Goal: Book appointment/travel/reservation

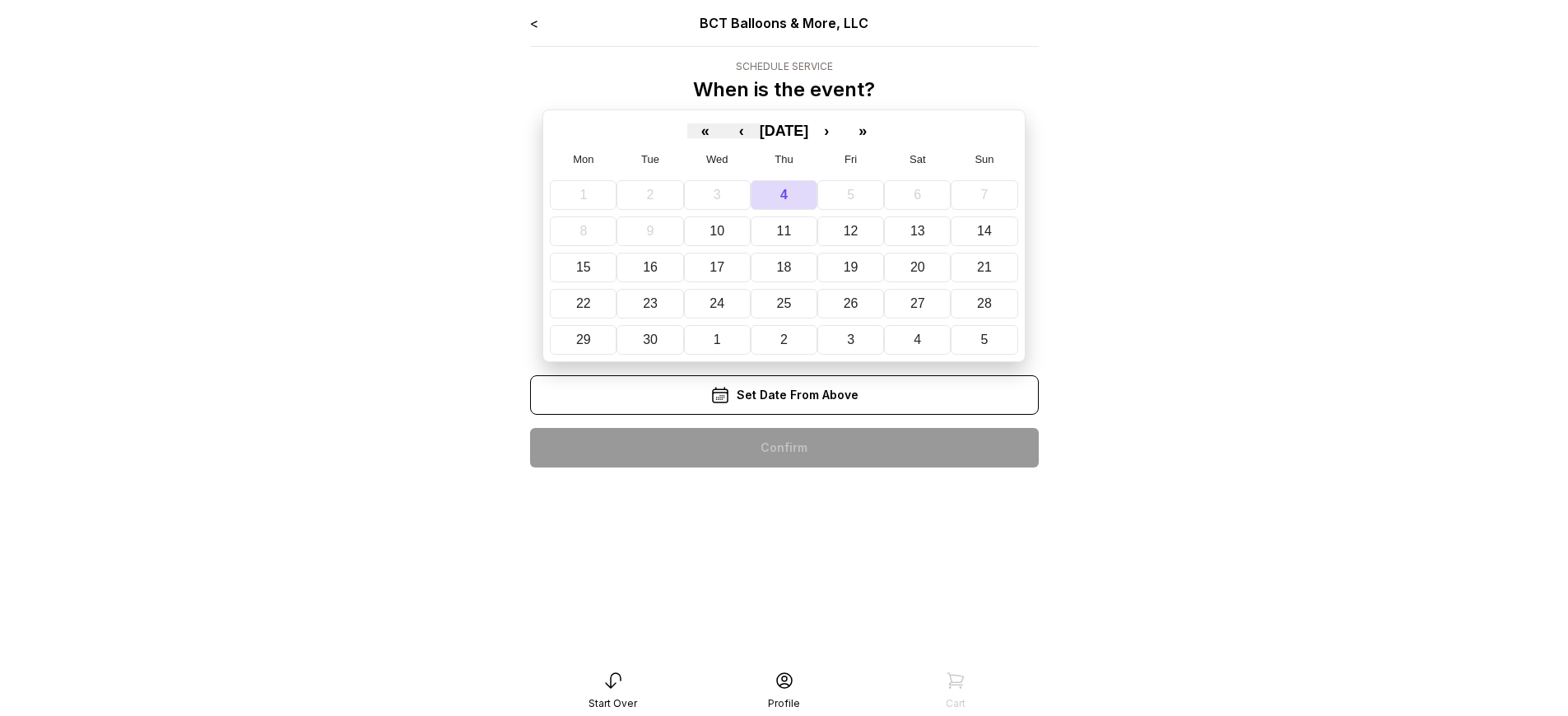
click at [783, 448] on div "< BCT Balloons & More, LLC Schedule Service When is the event? « ‹ [DATE] › » M…" at bounding box center [784, 247] width 508 height 468
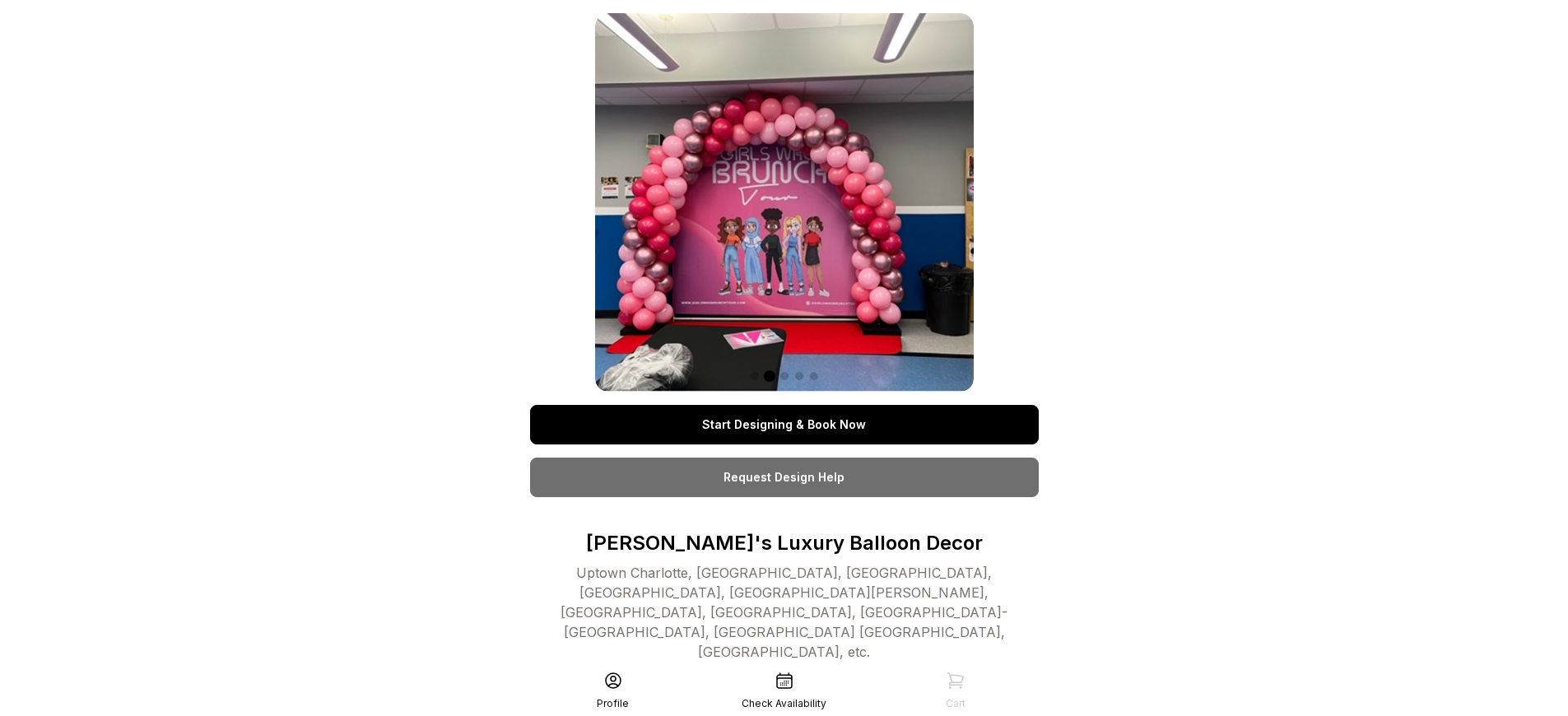
click at [783, 425] on link "Start Designing & Book Now" at bounding box center [784, 425] width 508 height 40
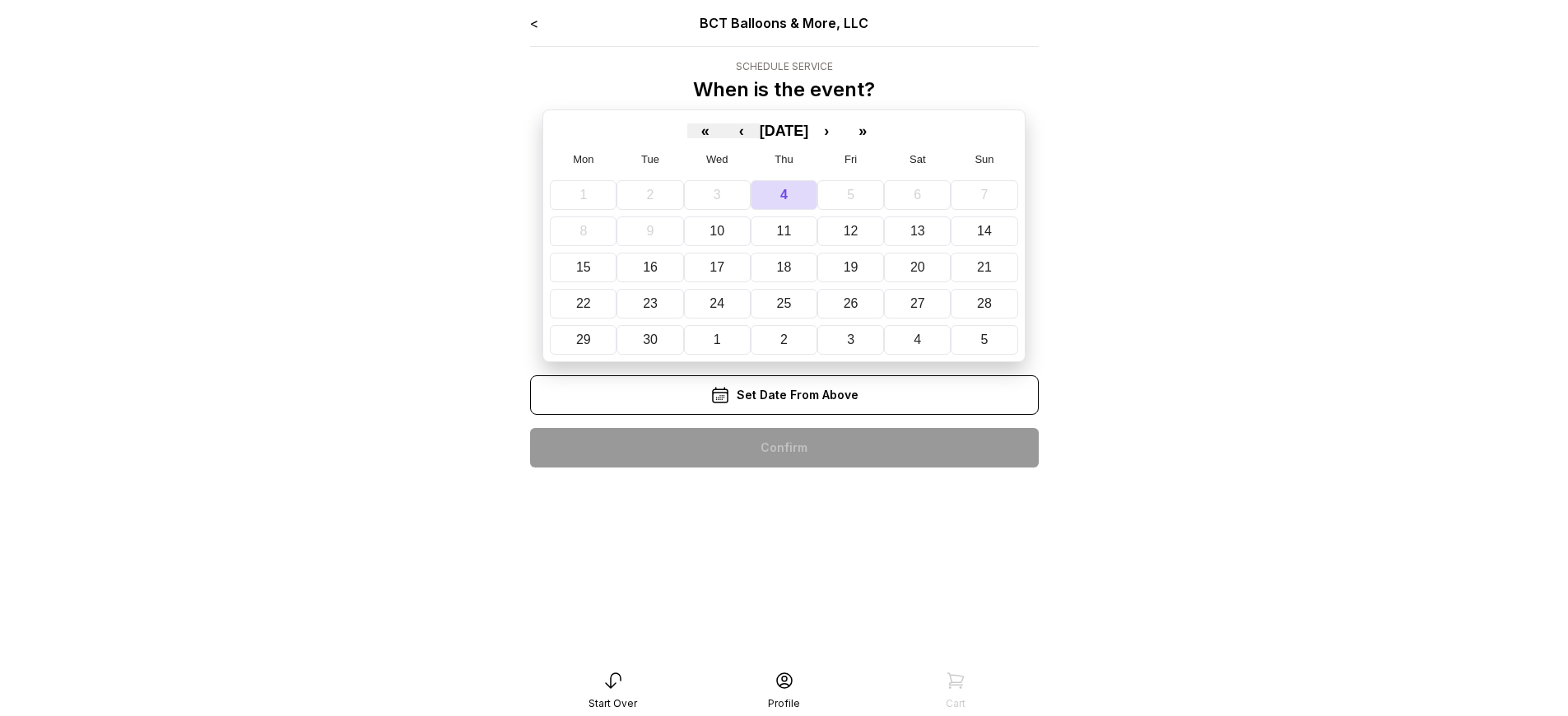
click at [783, 448] on div "< BCT Balloons & More, LLC Schedule Service When is the event? « ‹ [DATE] › » M…" at bounding box center [784, 247] width 508 height 468
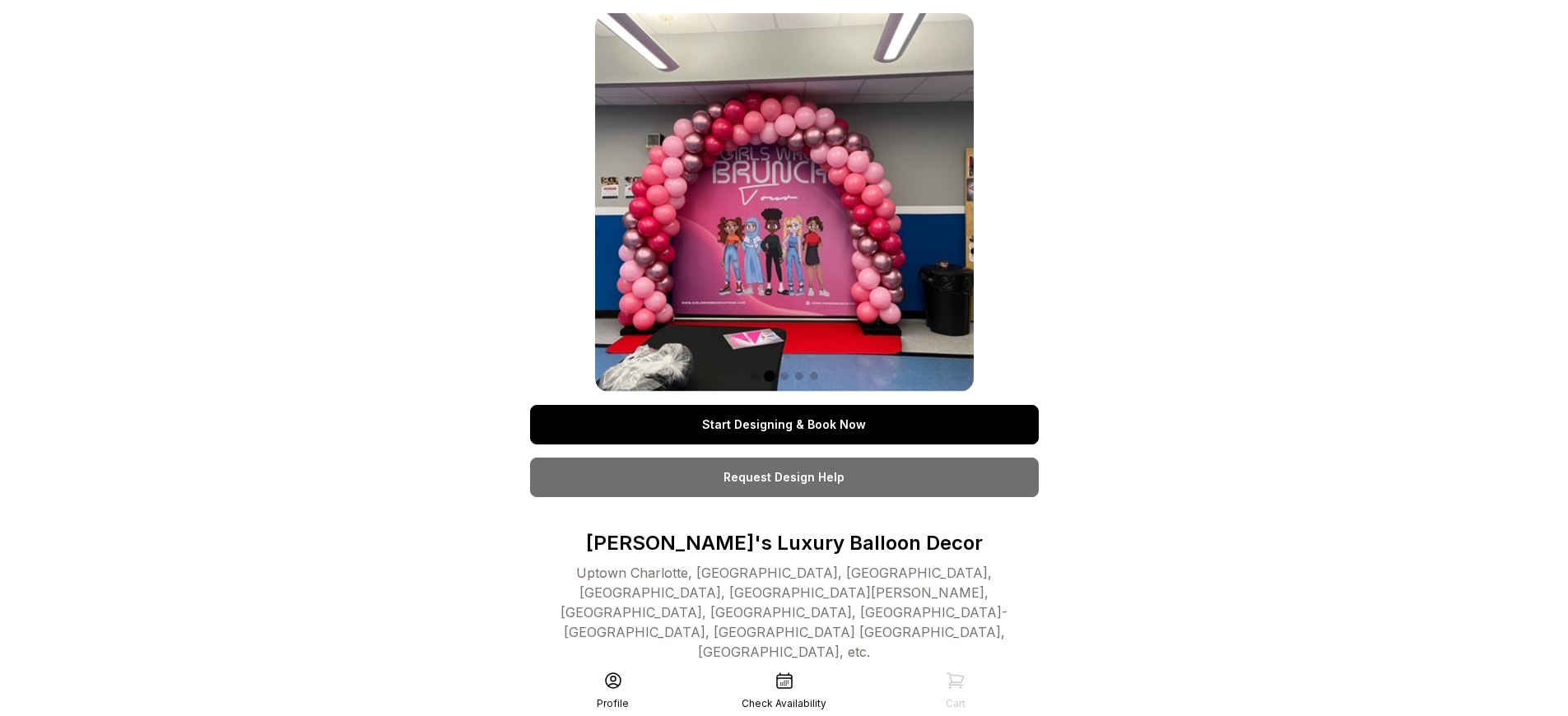
click at [783, 425] on link "Start Designing & Book Now" at bounding box center [784, 425] width 508 height 40
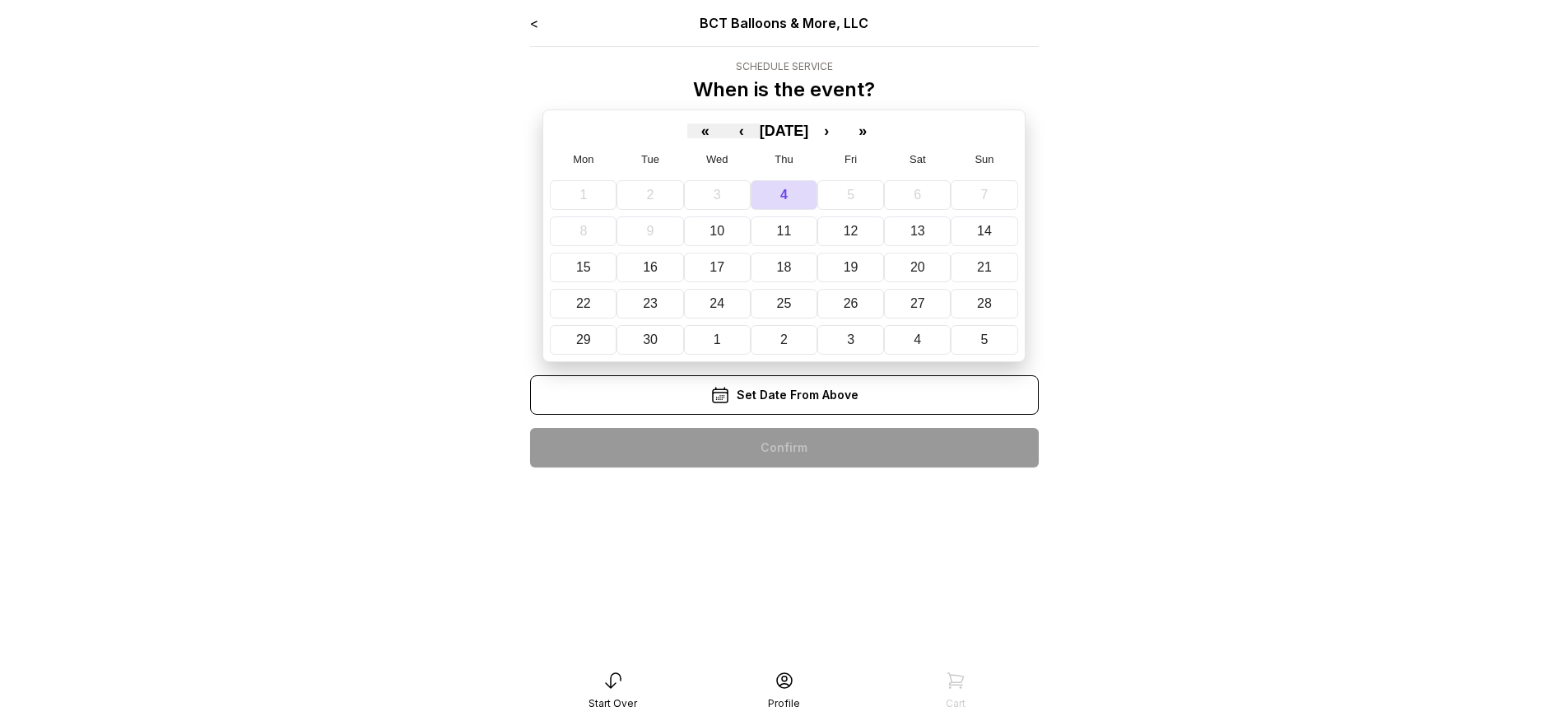
click at [783, 448] on div "< BCT Balloons & More, LLC Schedule Service When is the event? « ‹ [DATE] › » M…" at bounding box center [784, 247] width 508 height 468
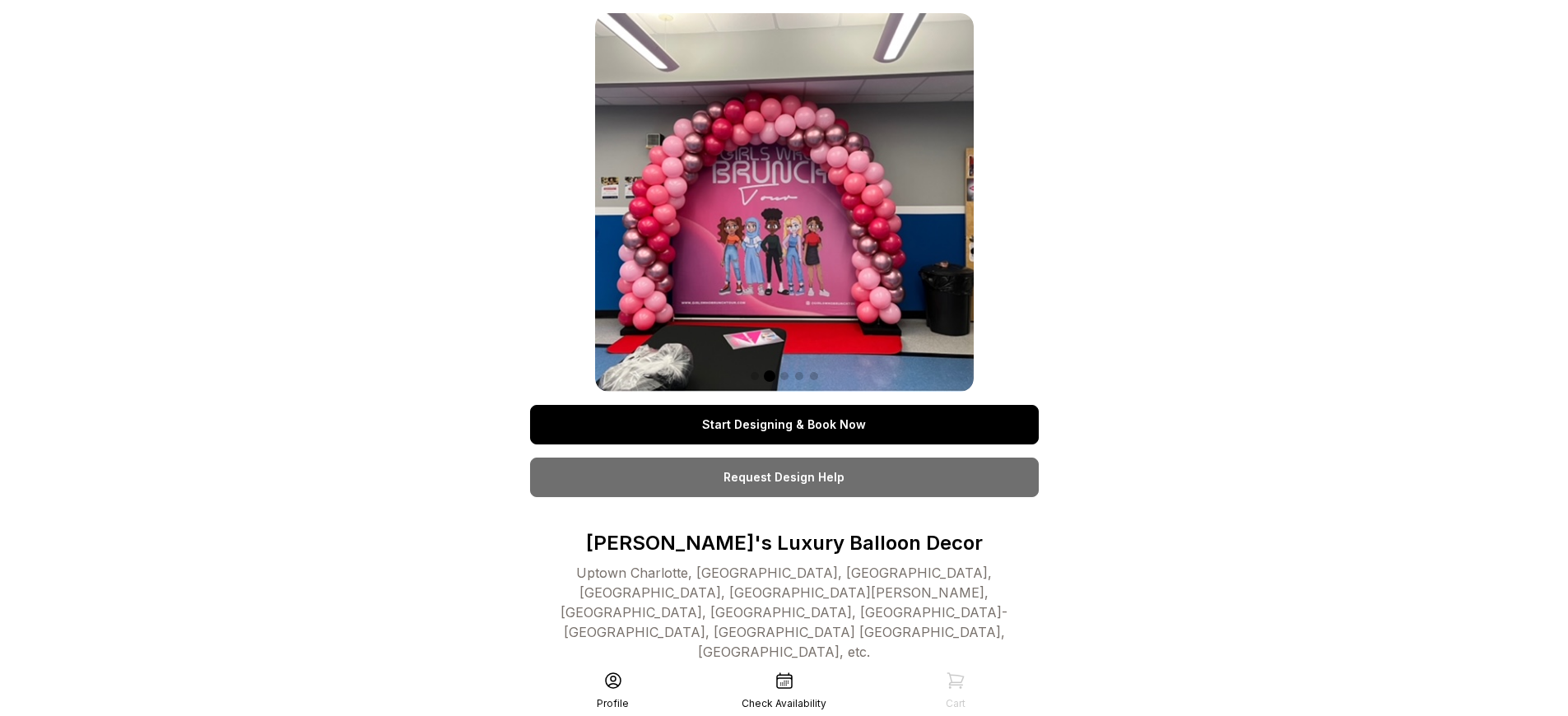
click at [783, 425] on link "Start Designing & Book Now" at bounding box center [784, 425] width 508 height 40
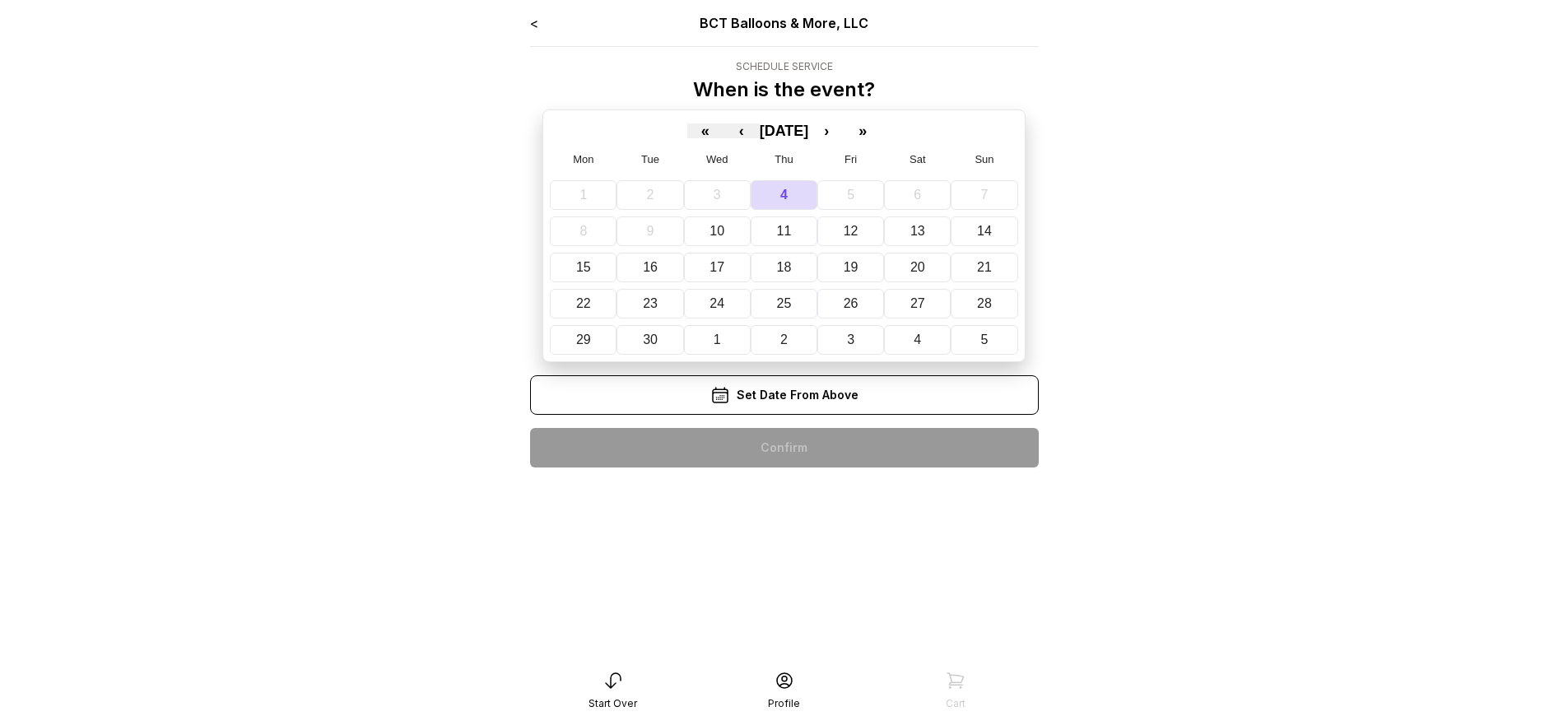
click at [783, 448] on div "< BCT Balloons & More, LLC Schedule Service When is the event? « ‹ [DATE] › » M…" at bounding box center [784, 247] width 508 height 468
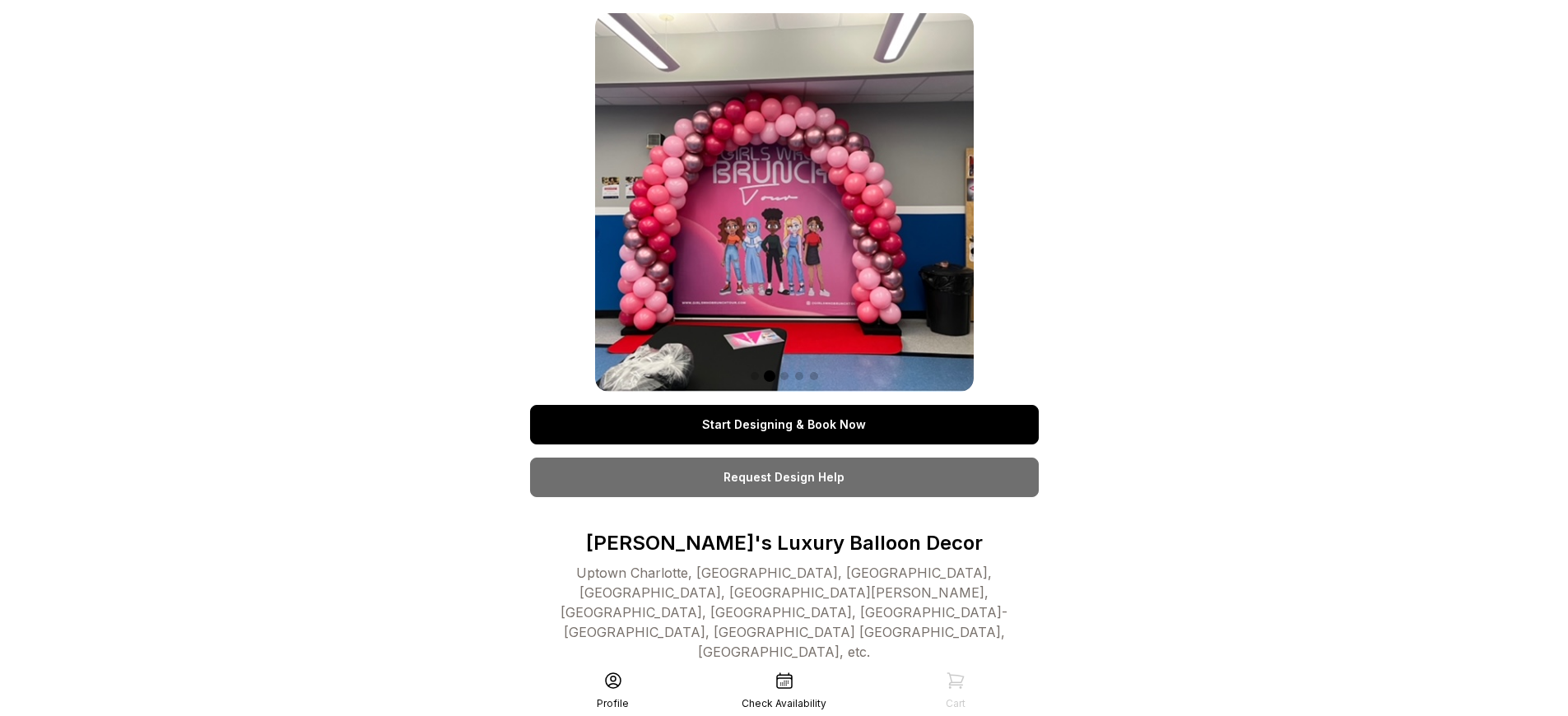
click at [783, 425] on link "Start Designing & Book Now" at bounding box center [784, 425] width 508 height 40
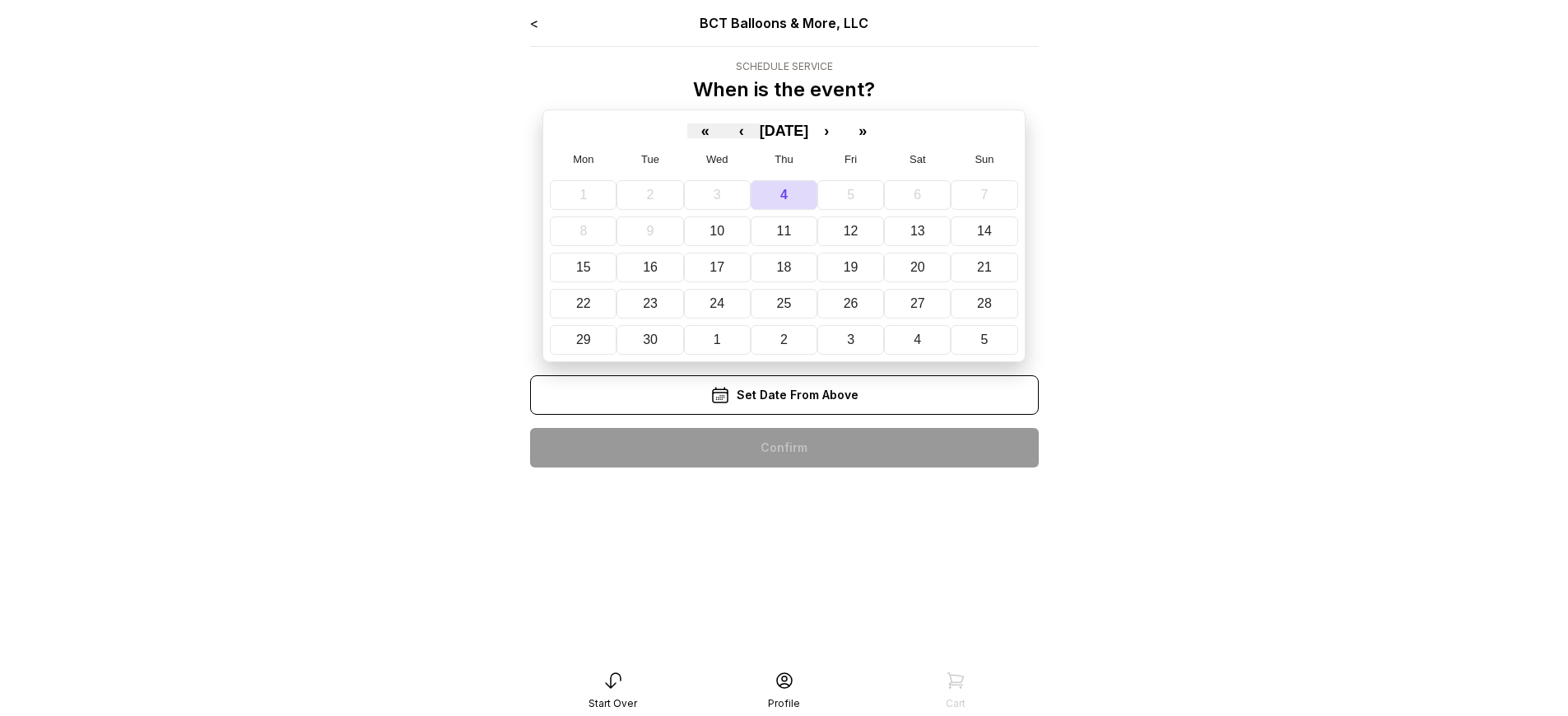
click at [783, 448] on div "< BCT Balloons & More, LLC Schedule Service When is the event? « ‹ [DATE] › » M…" at bounding box center [784, 247] width 508 height 468
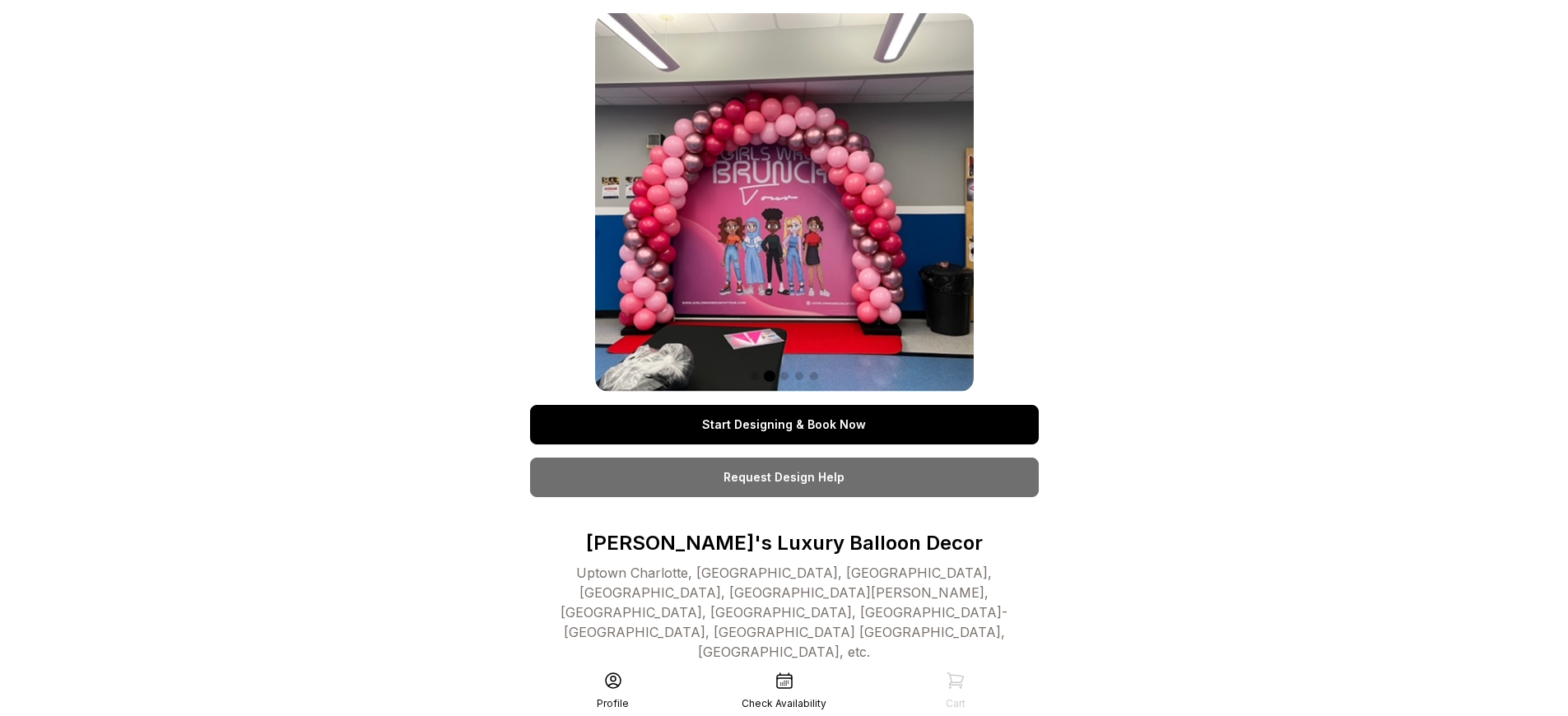
click at [783, 425] on link "Start Designing & Book Now" at bounding box center [784, 425] width 508 height 40
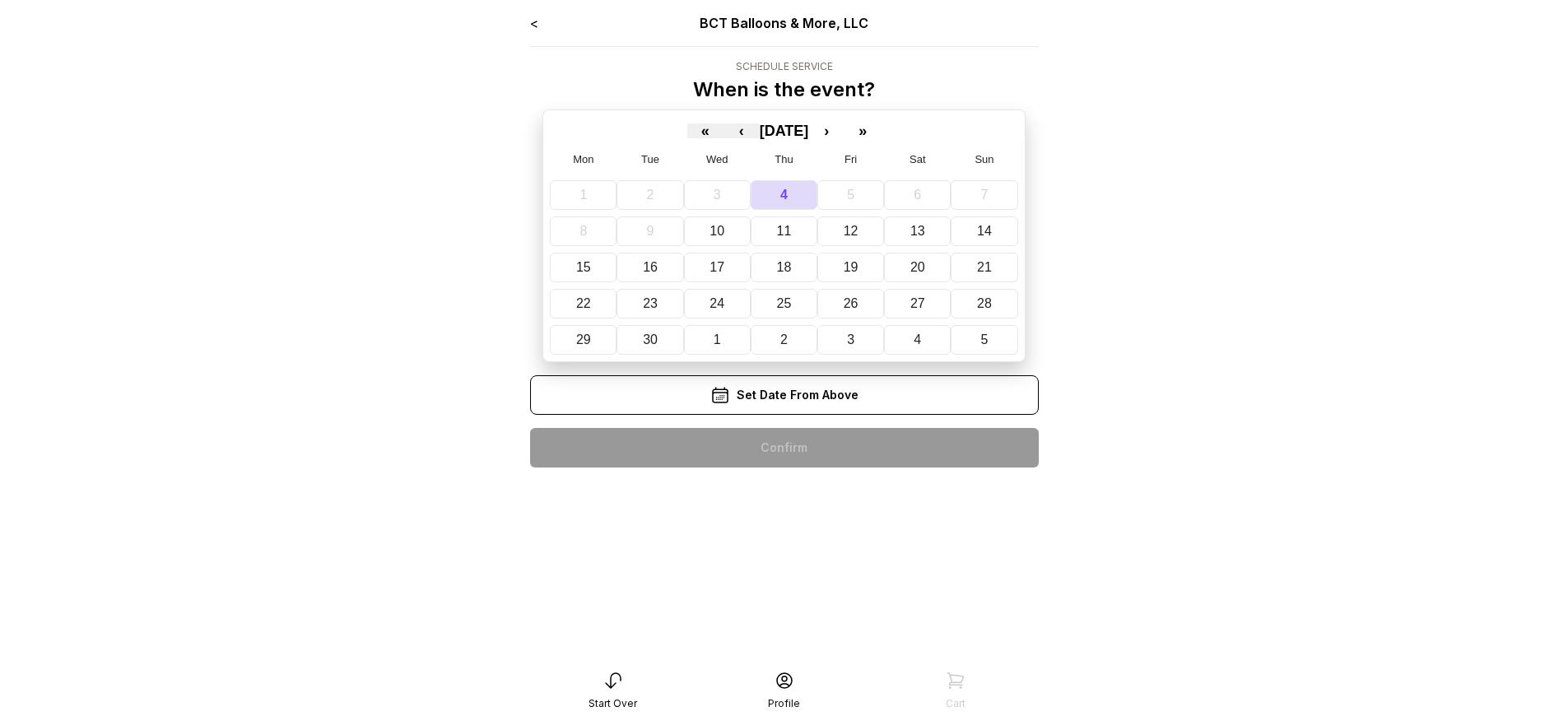
click at [783, 448] on div "< BCT Balloons & More, LLC Schedule Service When is the event? « ‹ [DATE] › » M…" at bounding box center [784, 247] width 508 height 468
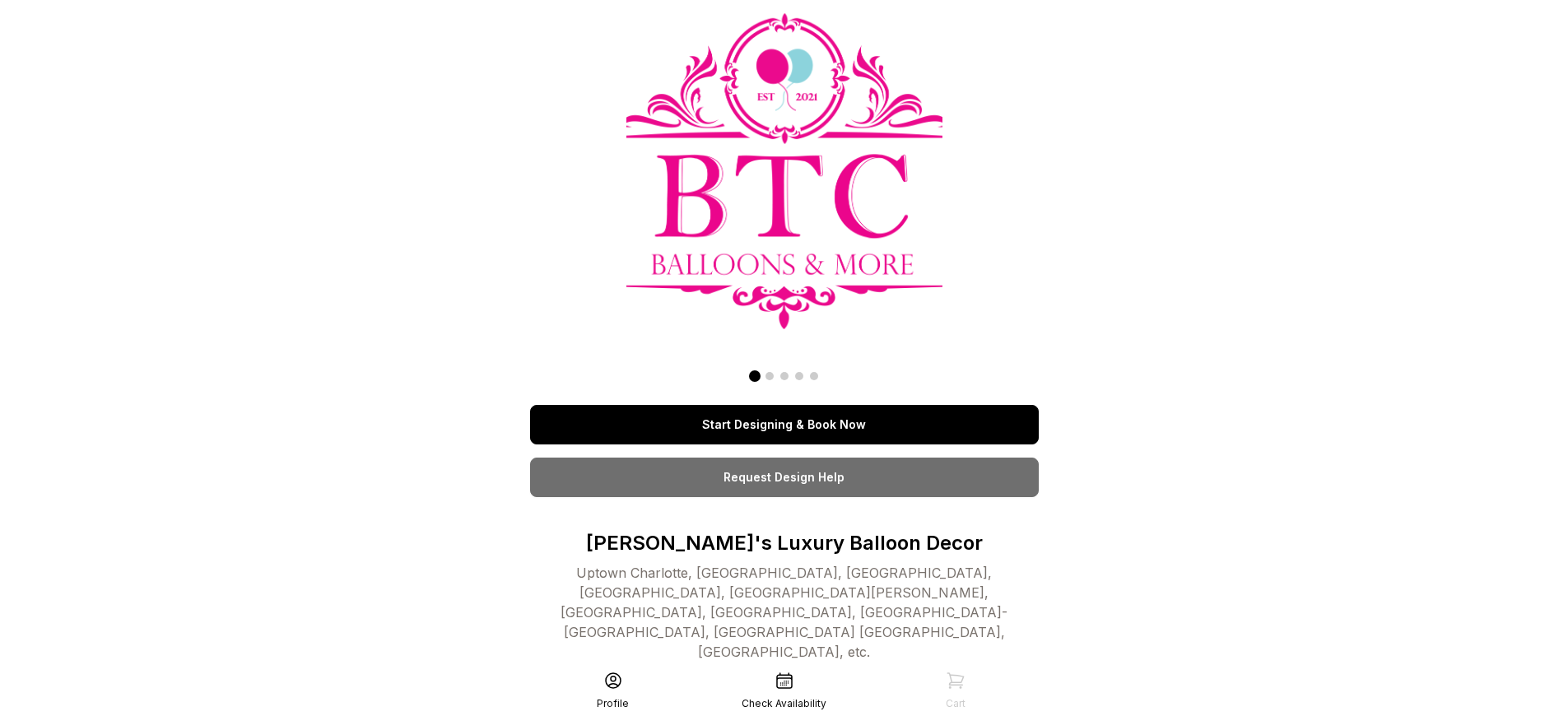
click at [783, 425] on link "Start Designing & Book Now" at bounding box center [784, 425] width 508 height 40
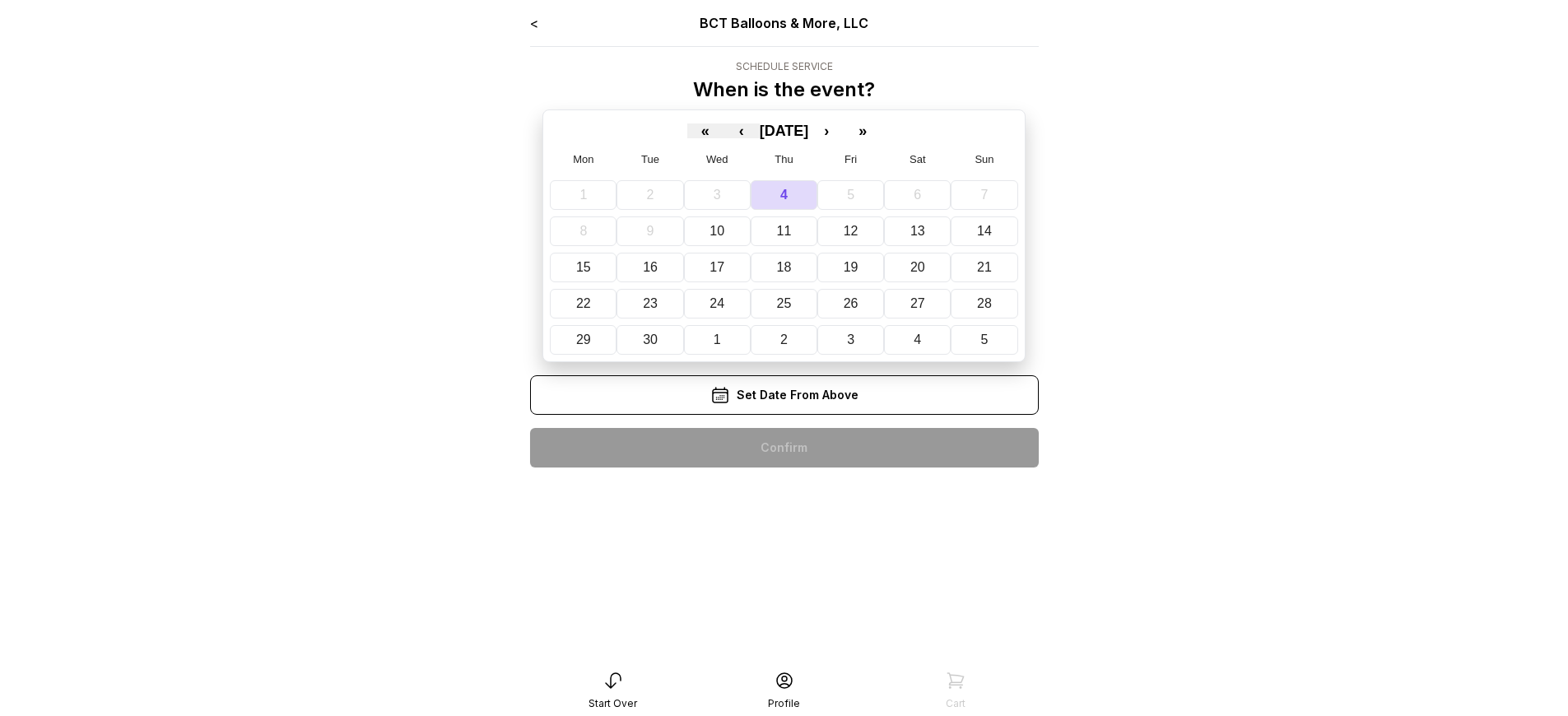
click at [783, 448] on div "< BCT Balloons & More, LLC Schedule Service When is the event? « ‹ [DATE] › » M…" at bounding box center [784, 247] width 508 height 468
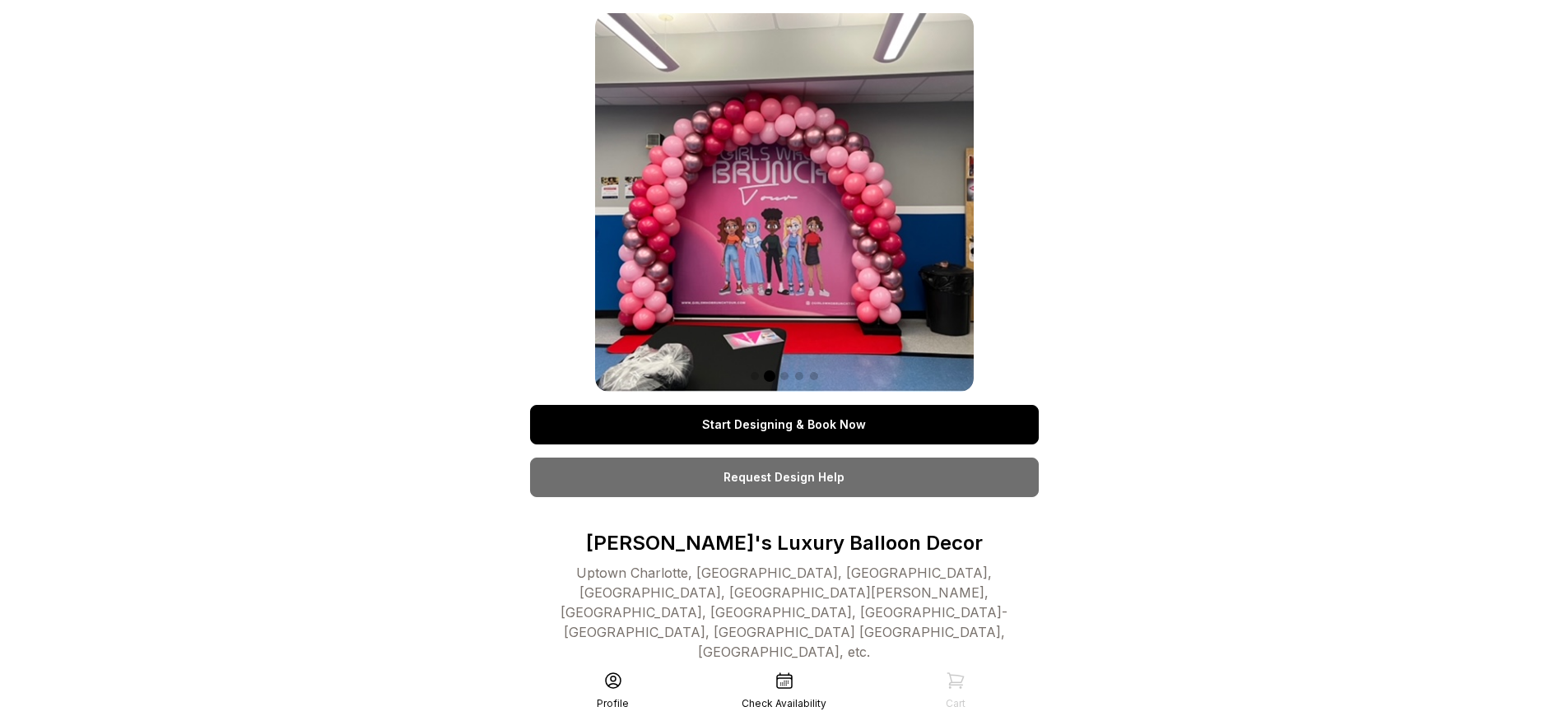
click at [783, 425] on link "Start Designing & Book Now" at bounding box center [784, 425] width 508 height 40
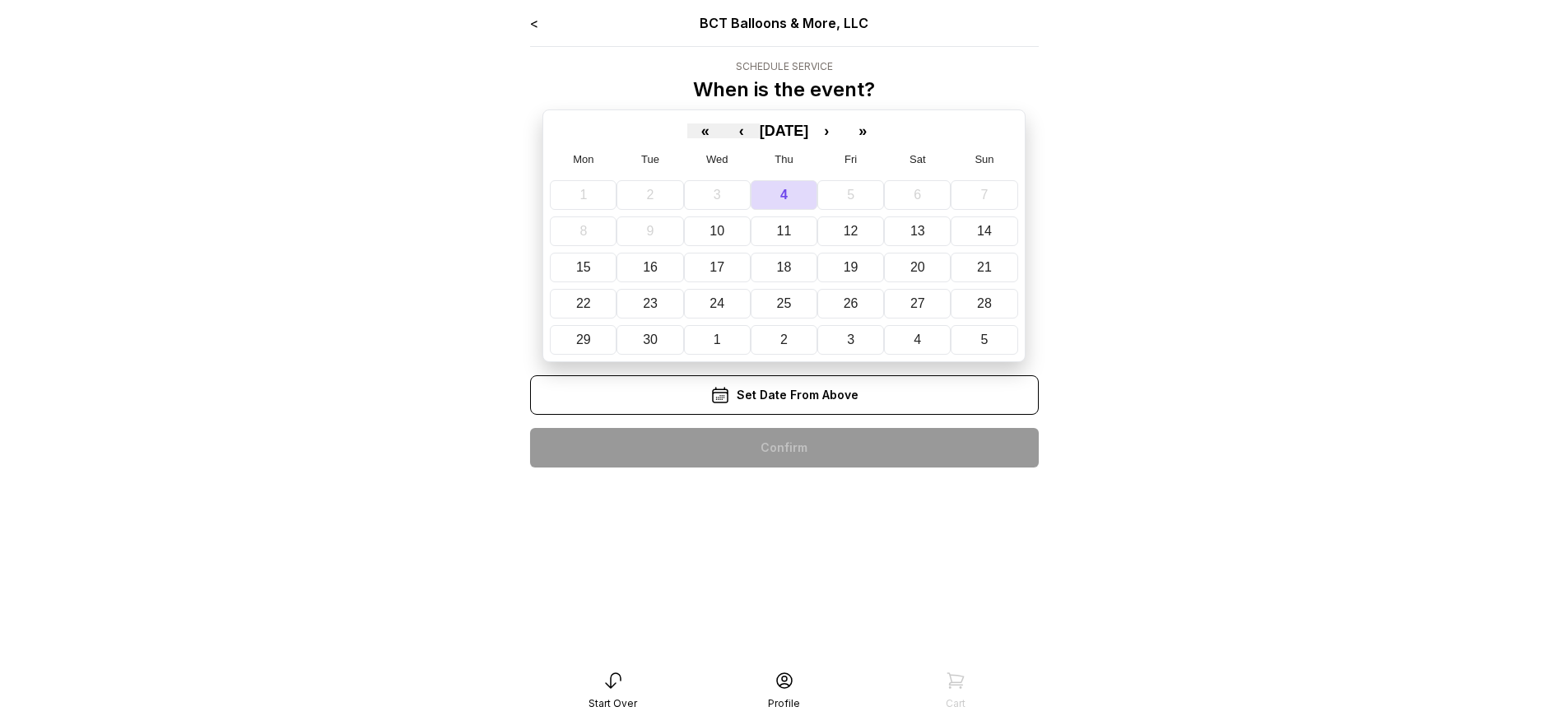
click at [783, 448] on div "< BCT Balloons & More, LLC Schedule Service When is the event? « ‹ [DATE] › » M…" at bounding box center [784, 247] width 508 height 468
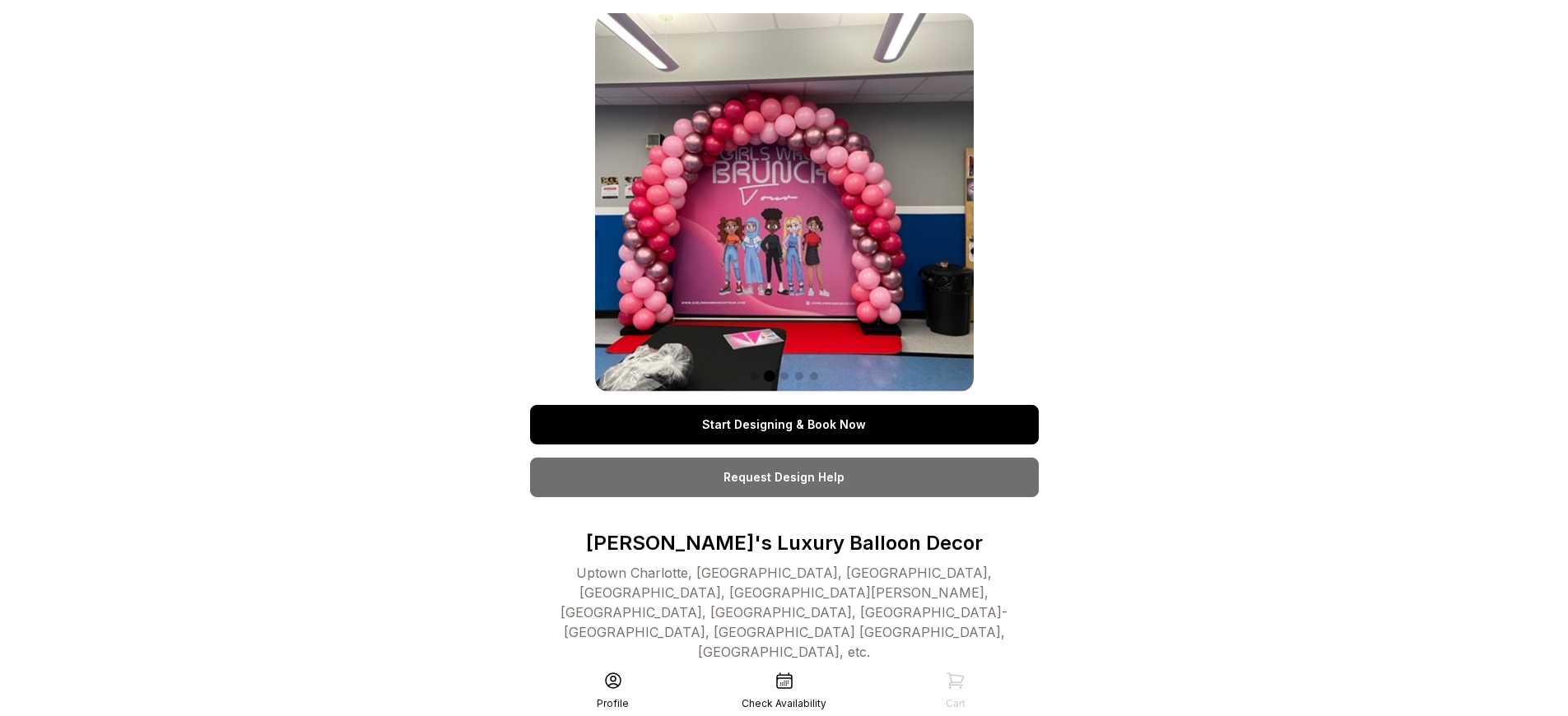
click at [783, 425] on link "Start Designing & Book Now" at bounding box center [784, 425] width 508 height 40
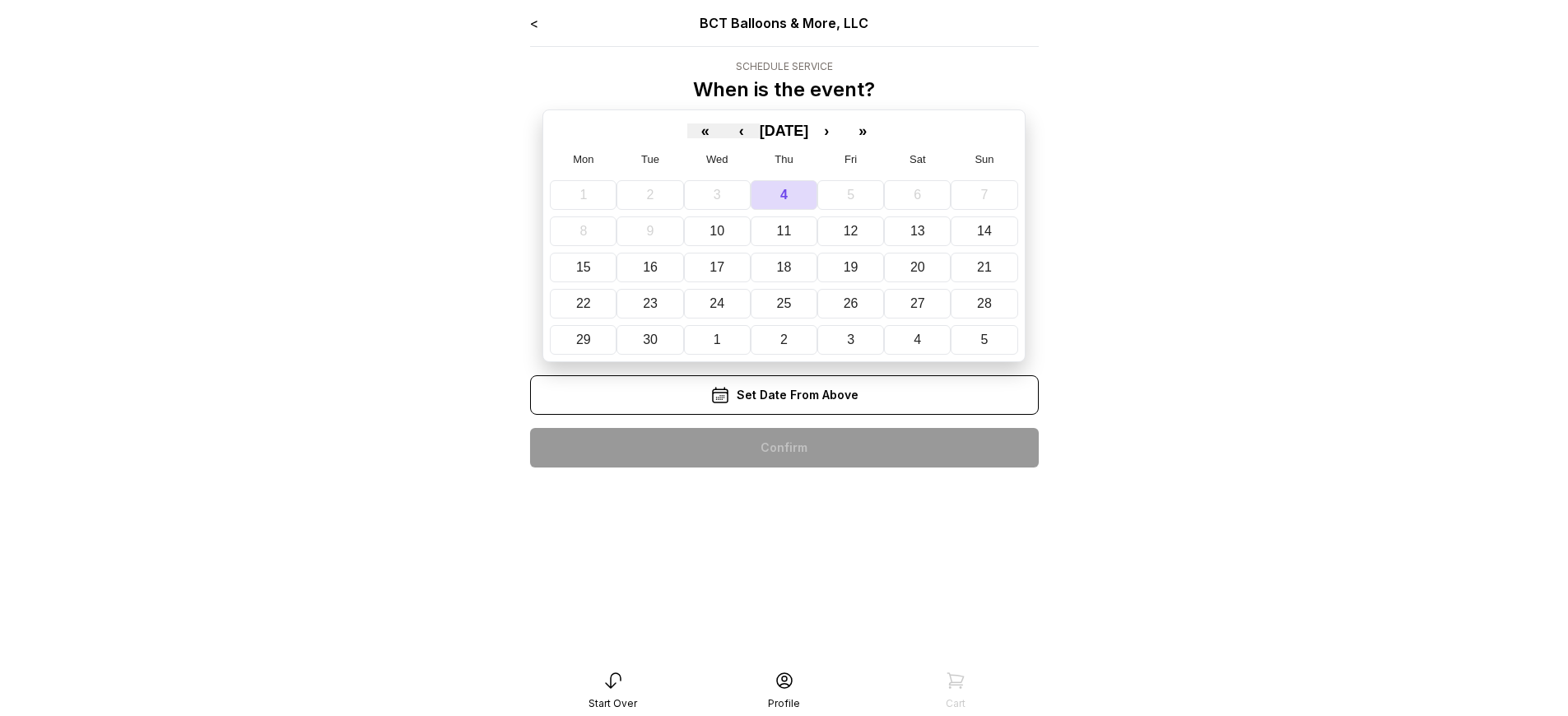
click at [783, 448] on div "< BCT Balloons & More, LLC Schedule Service When is the event? « ‹ [DATE] › » M…" at bounding box center [784, 247] width 508 height 468
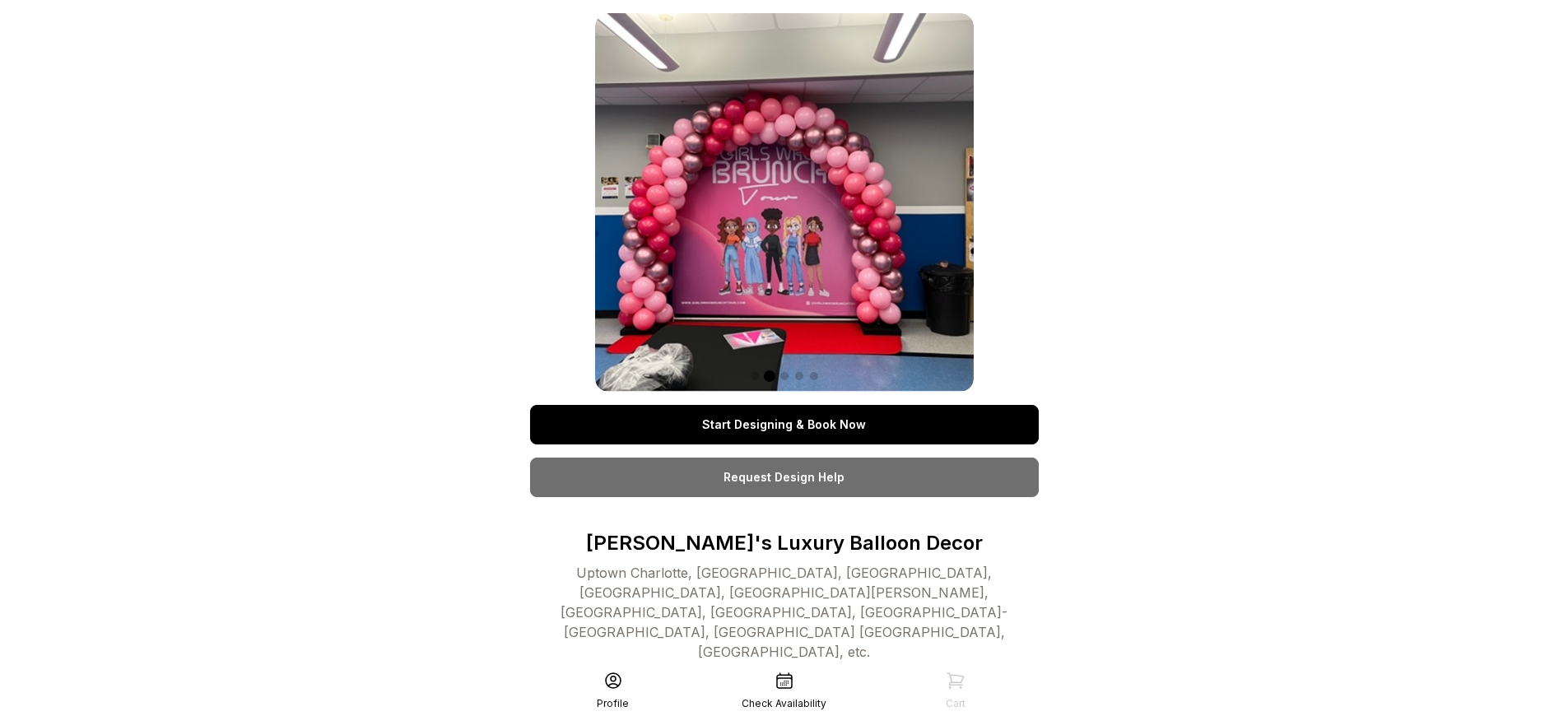
click at [783, 425] on link "Start Designing & Book Now" at bounding box center [784, 425] width 508 height 40
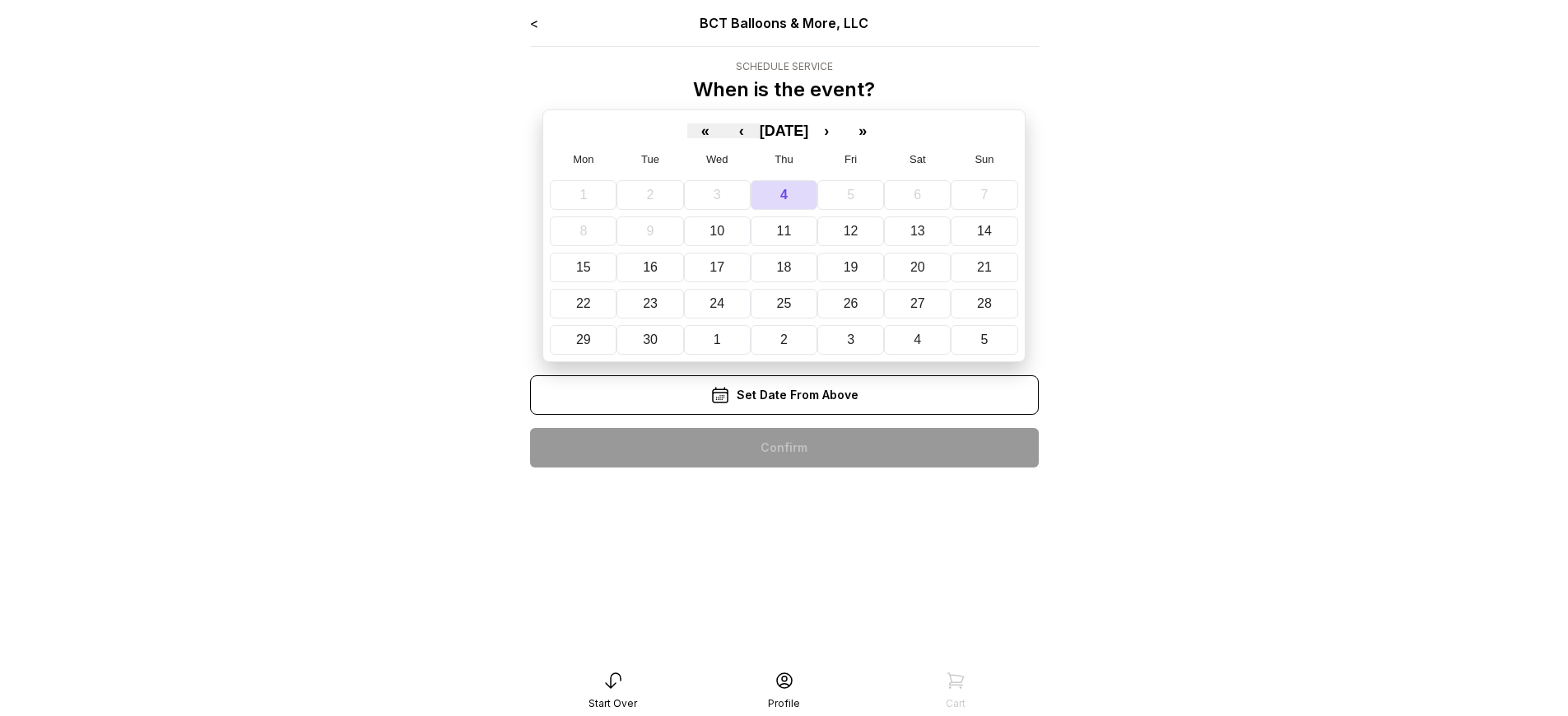
click at [783, 448] on div "< BCT Balloons & More, LLC Schedule Service When is the event? « ‹ [DATE] › » M…" at bounding box center [784, 247] width 508 height 468
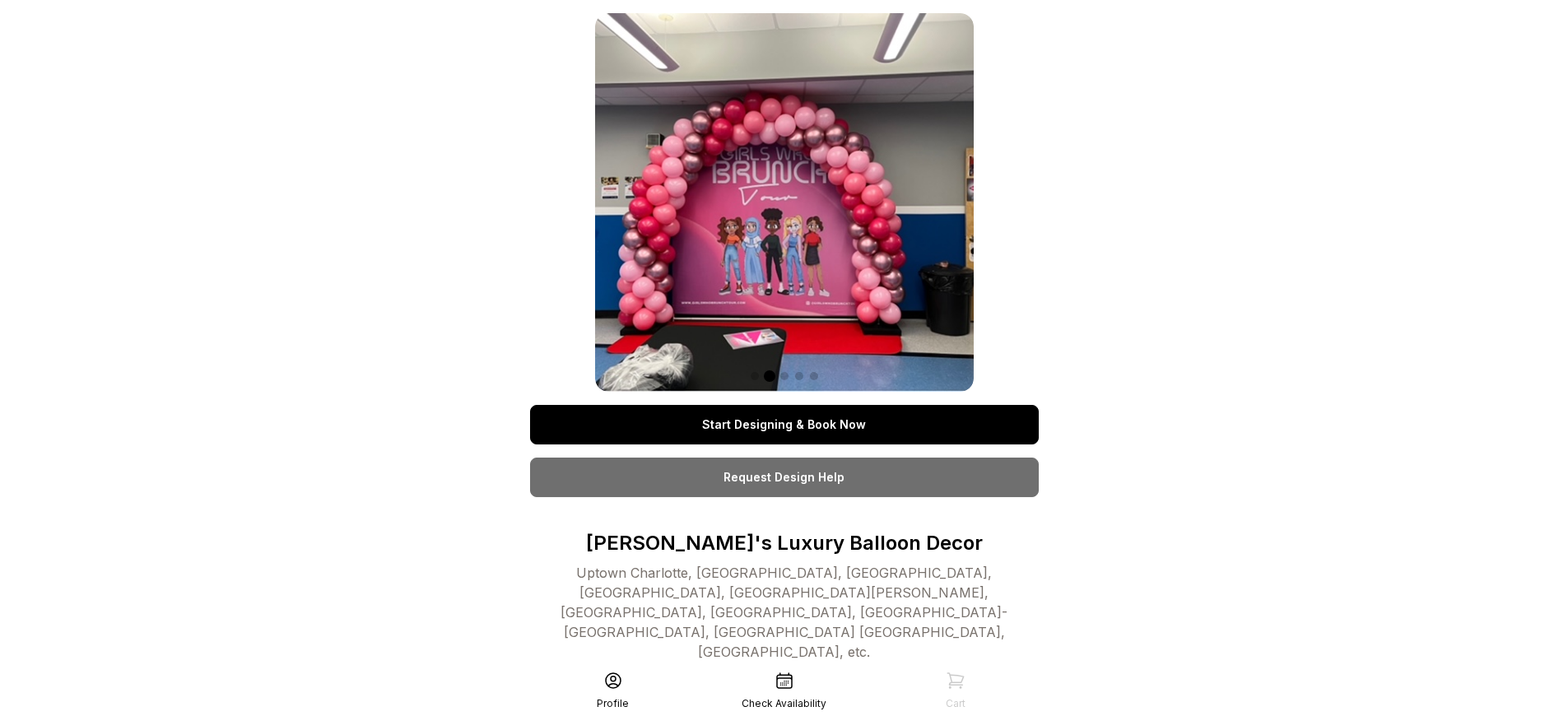
click at [783, 425] on link "Start Designing & Book Now" at bounding box center [784, 425] width 508 height 40
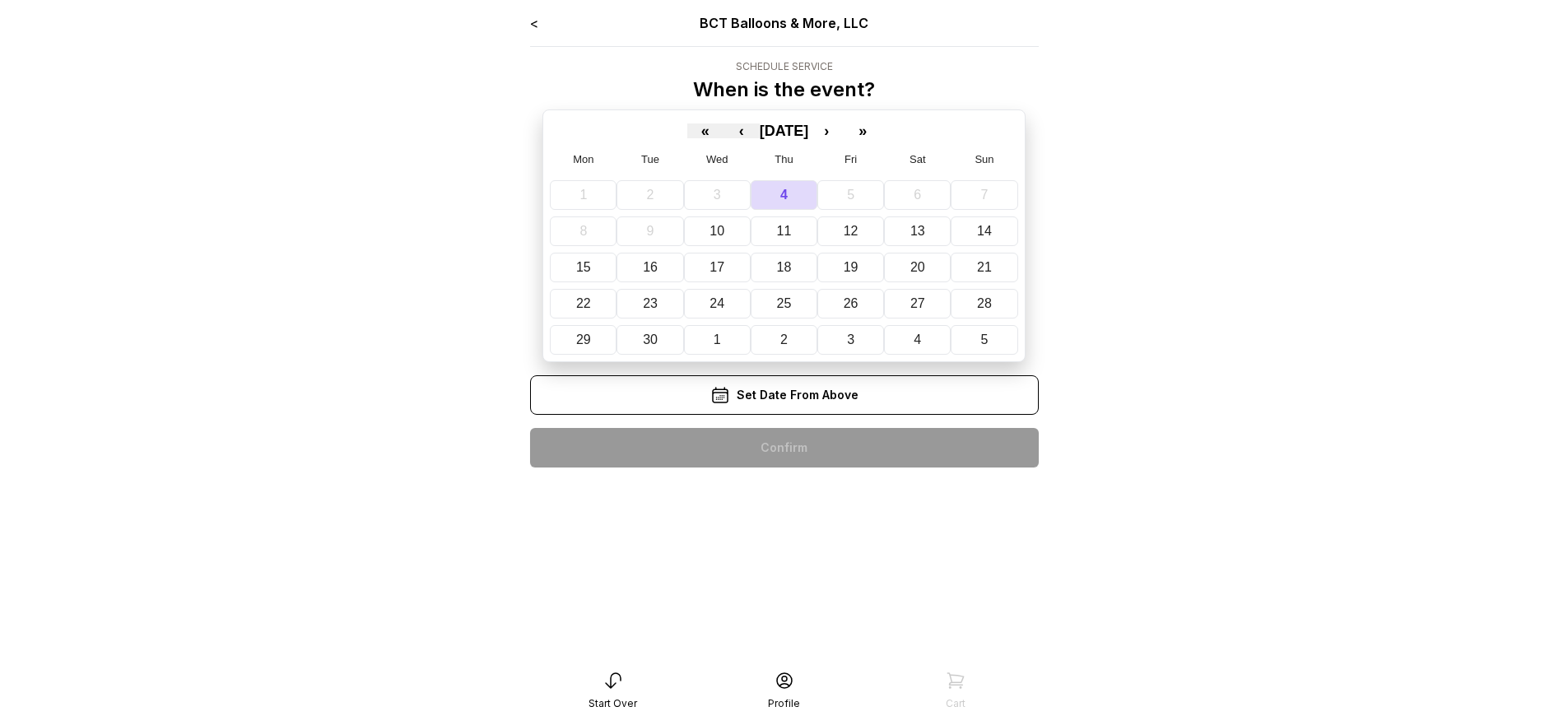
click at [783, 448] on div "< BCT Balloons & More, LLC Schedule Service When is the event? « ‹ [DATE] › » M…" at bounding box center [784, 247] width 508 height 468
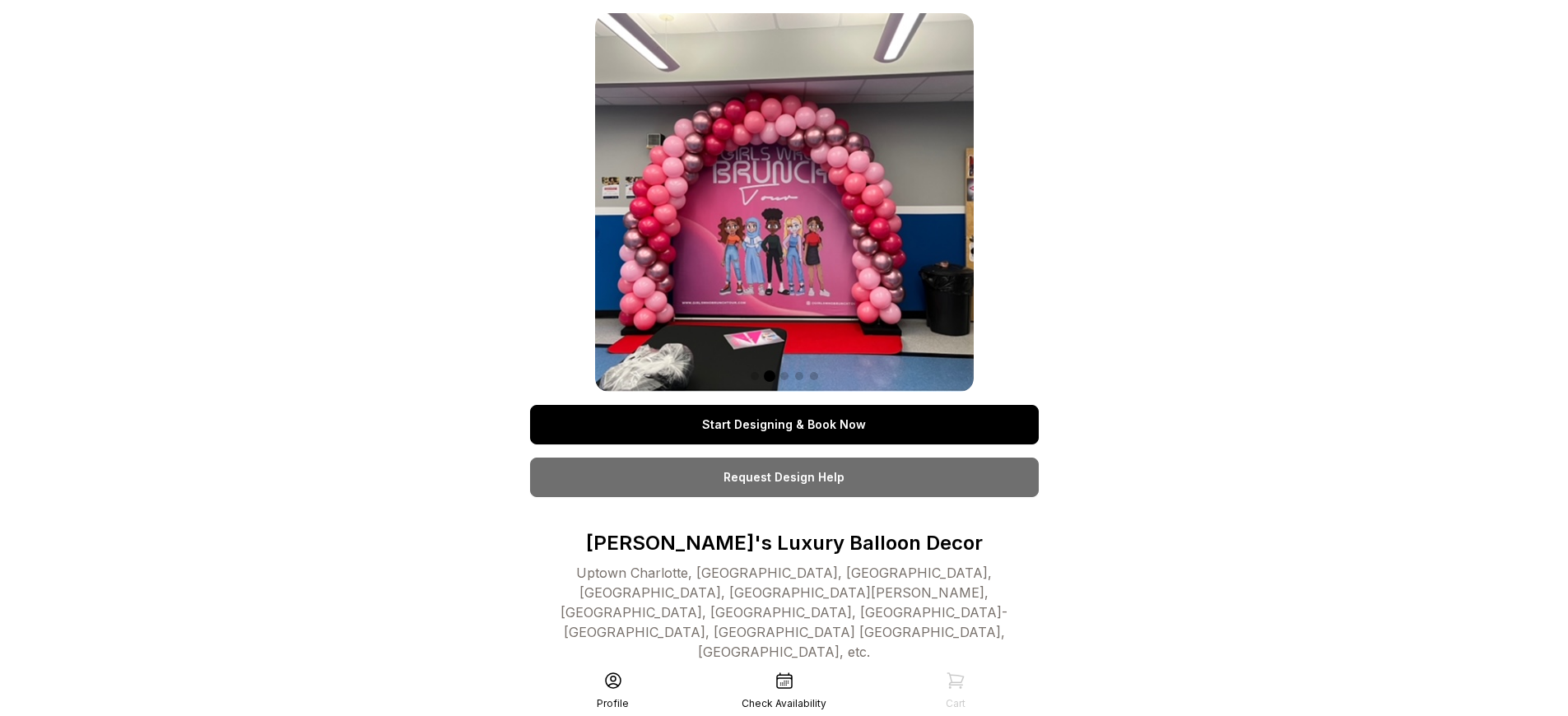
click at [783, 425] on link "Start Designing & Book Now" at bounding box center [784, 425] width 508 height 40
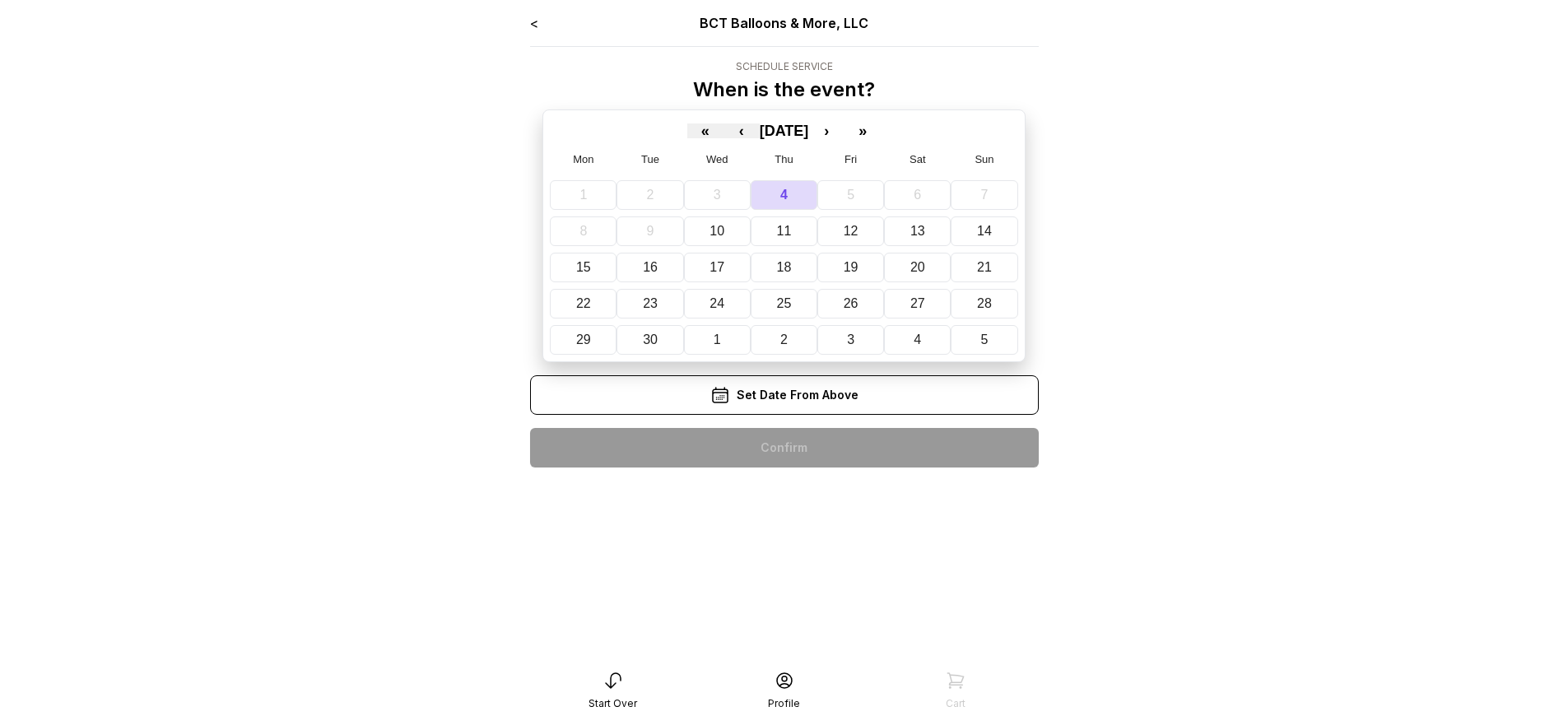
scroll to position [33, 0]
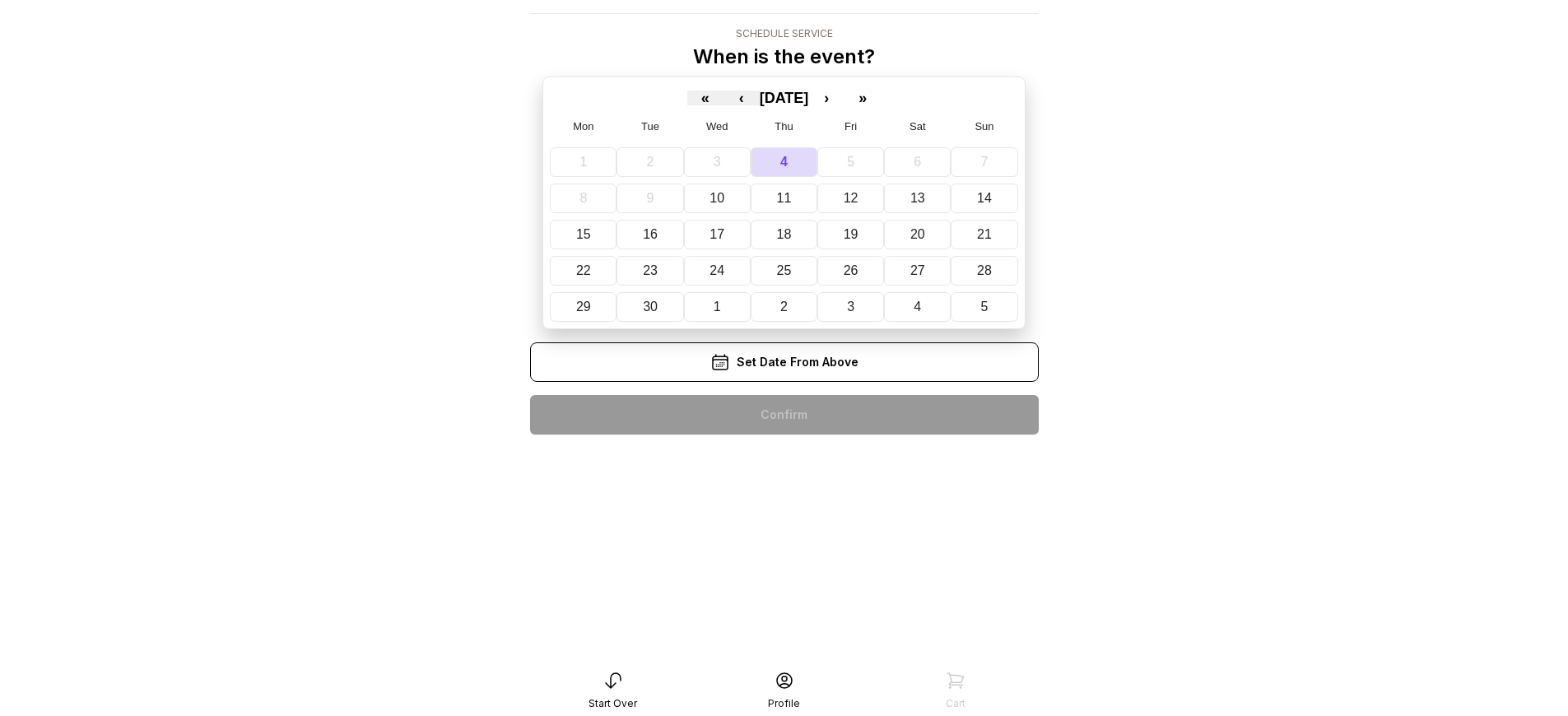
click at [783, 415] on div "< BCT Balloons & More, LLC Schedule Service When is the event? « ‹ [DATE] › » M…" at bounding box center [784, 214] width 508 height 468
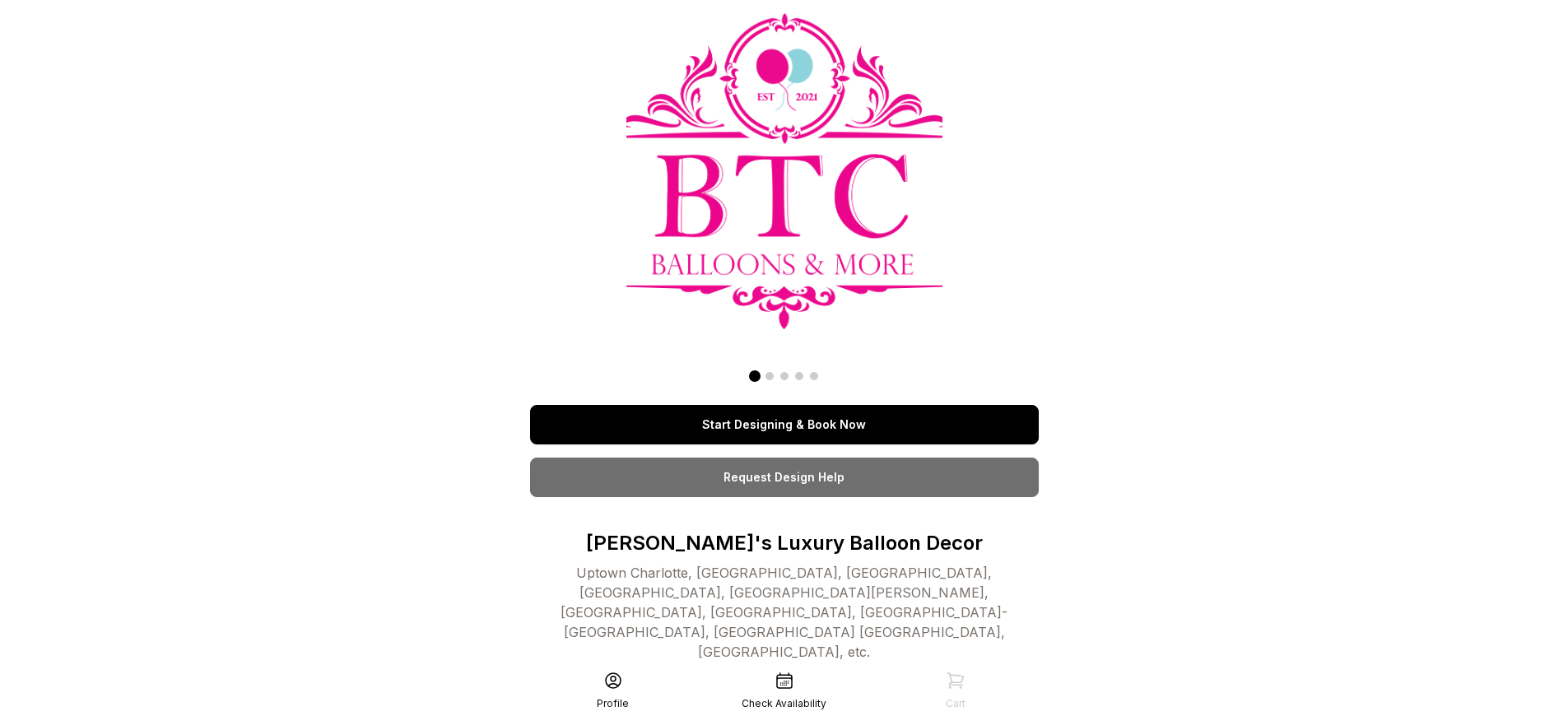
click at [783, 405] on link "Start Designing & Book Now" at bounding box center [784, 425] width 508 height 40
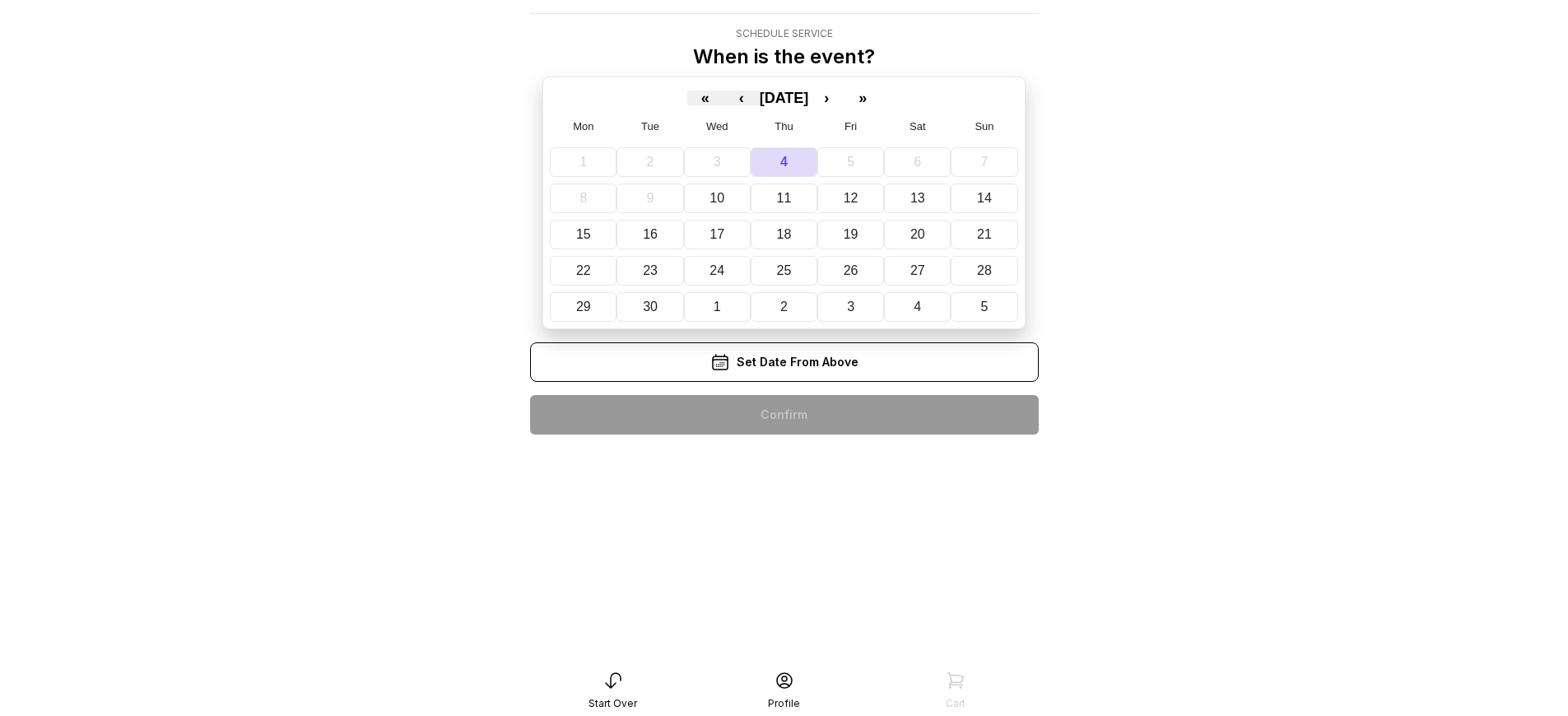
scroll to position [33, 0]
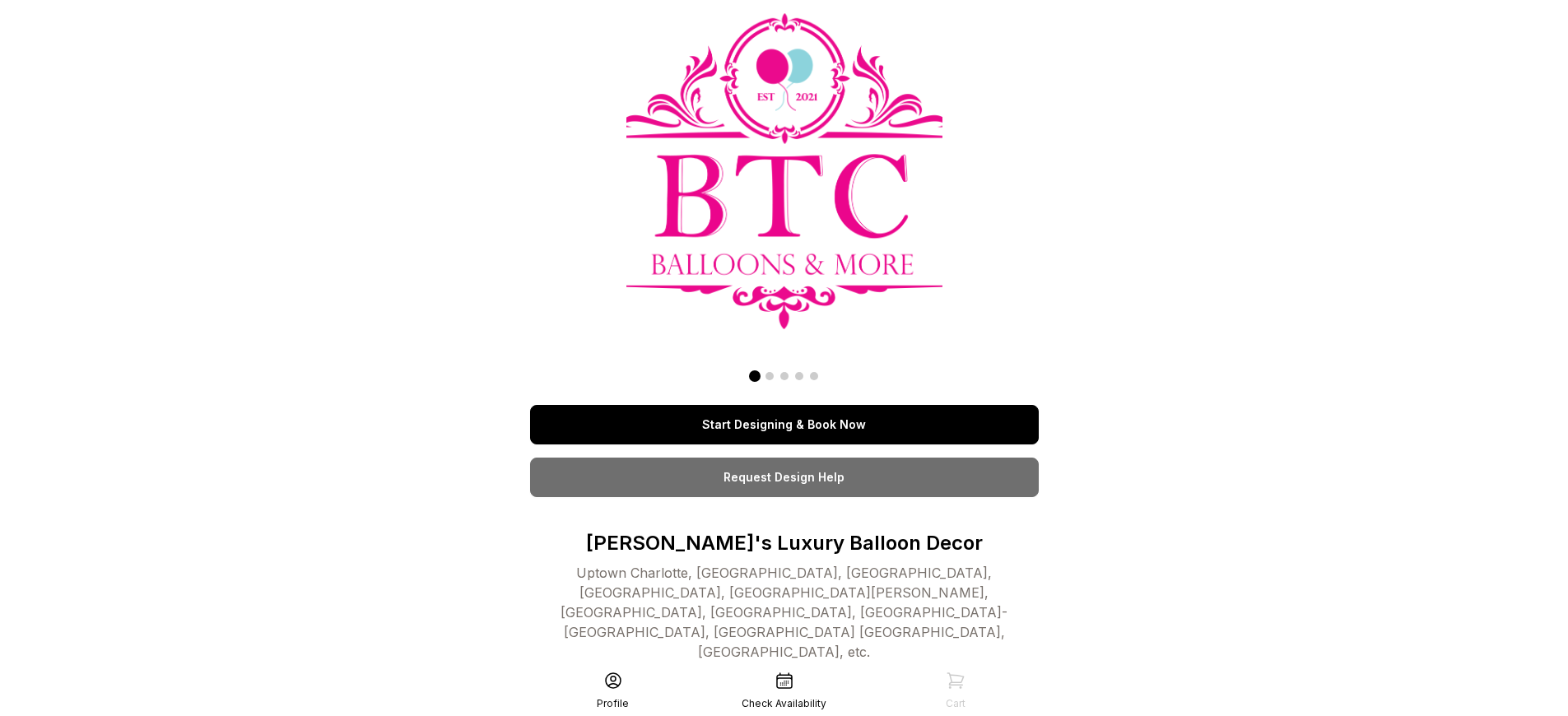
click at [783, 405] on link "Start Designing & Book Now" at bounding box center [784, 425] width 508 height 40
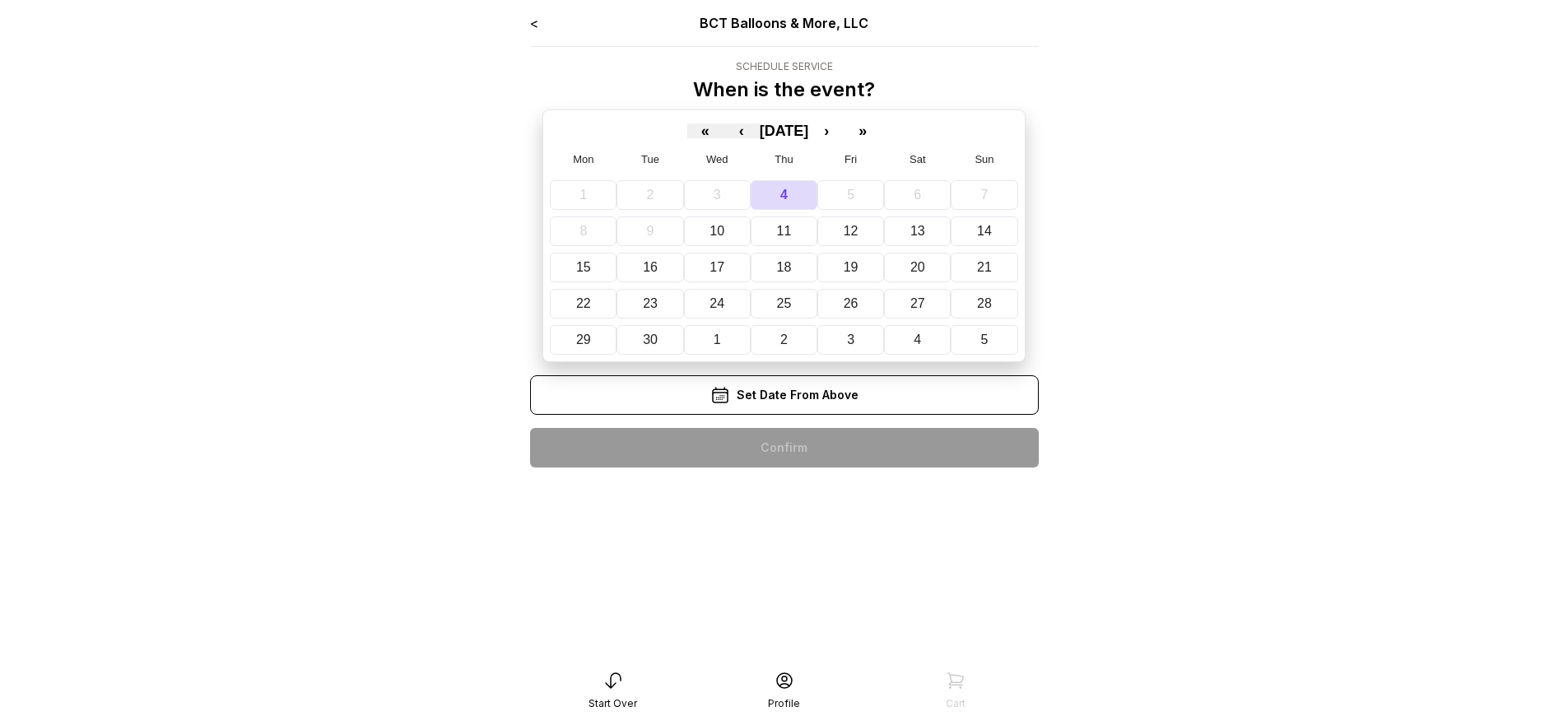
click at [783, 448] on div "< BCT Balloons & More, LLC Schedule Service When is the event? « ‹ [DATE] › » M…" at bounding box center [784, 247] width 508 height 468
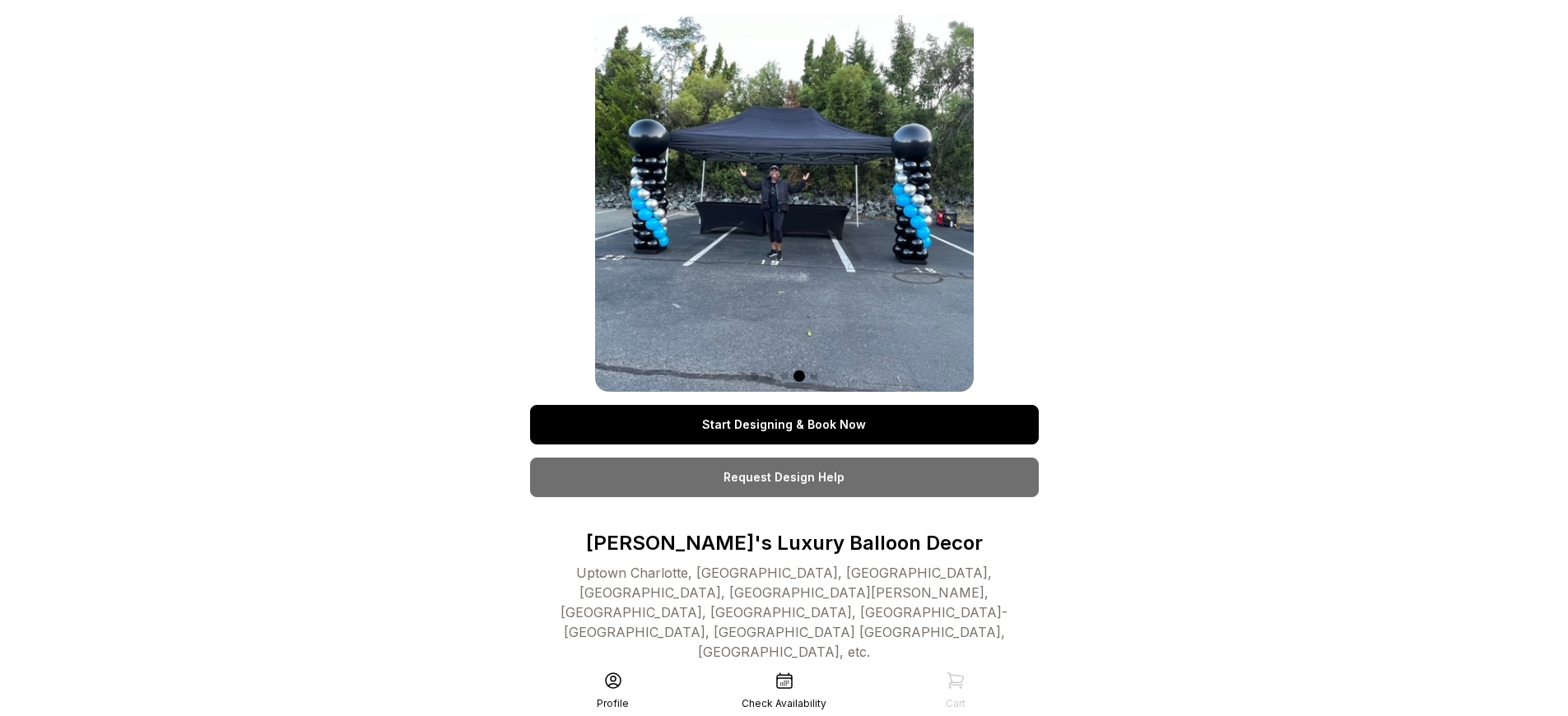
click at [783, 425] on link "Start Designing & Book Now" at bounding box center [784, 425] width 508 height 40
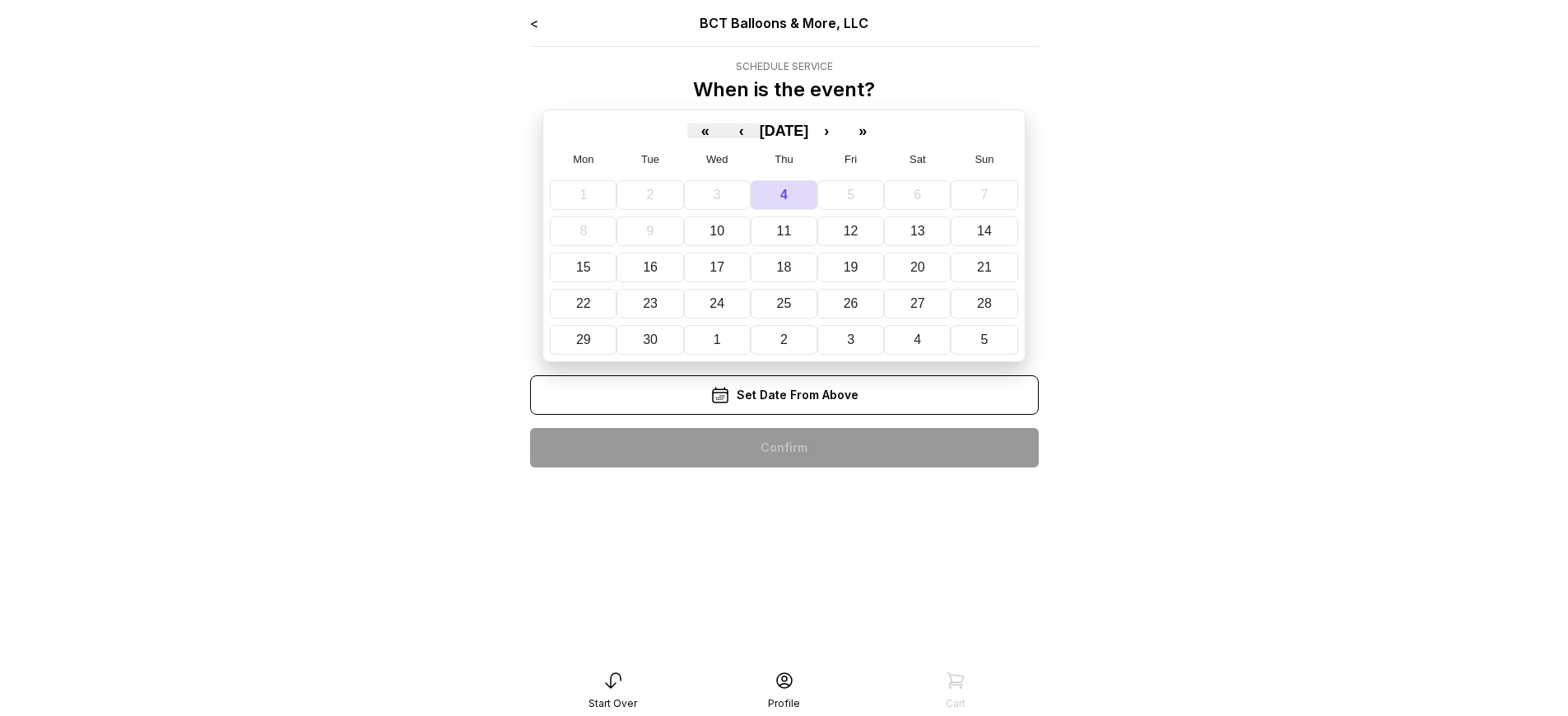
click at [783, 448] on div "< BCT Balloons & More, LLC Schedule Service When is the event? « ‹ [DATE] › » M…" at bounding box center [784, 247] width 508 height 468
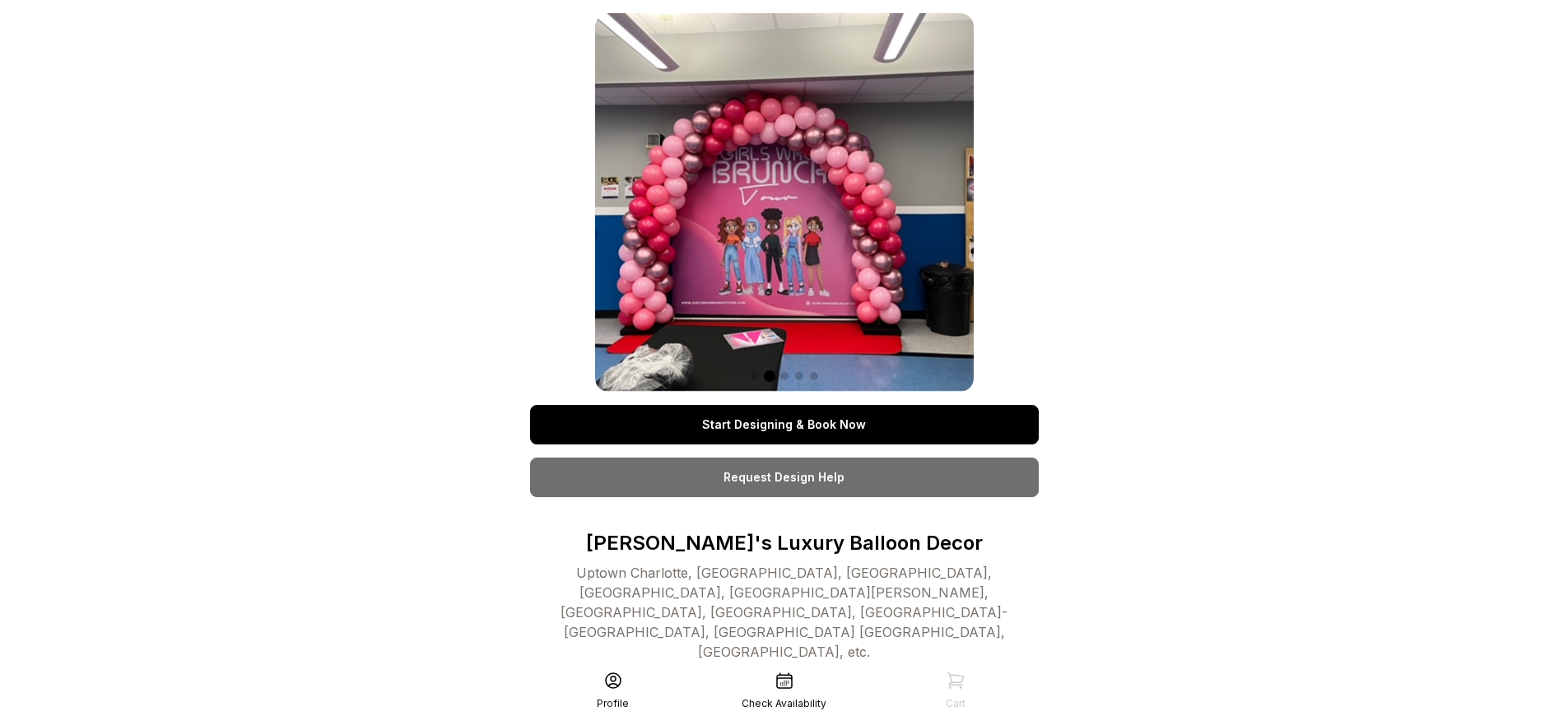
click at [783, 425] on link "Start Designing & Book Now" at bounding box center [784, 425] width 508 height 40
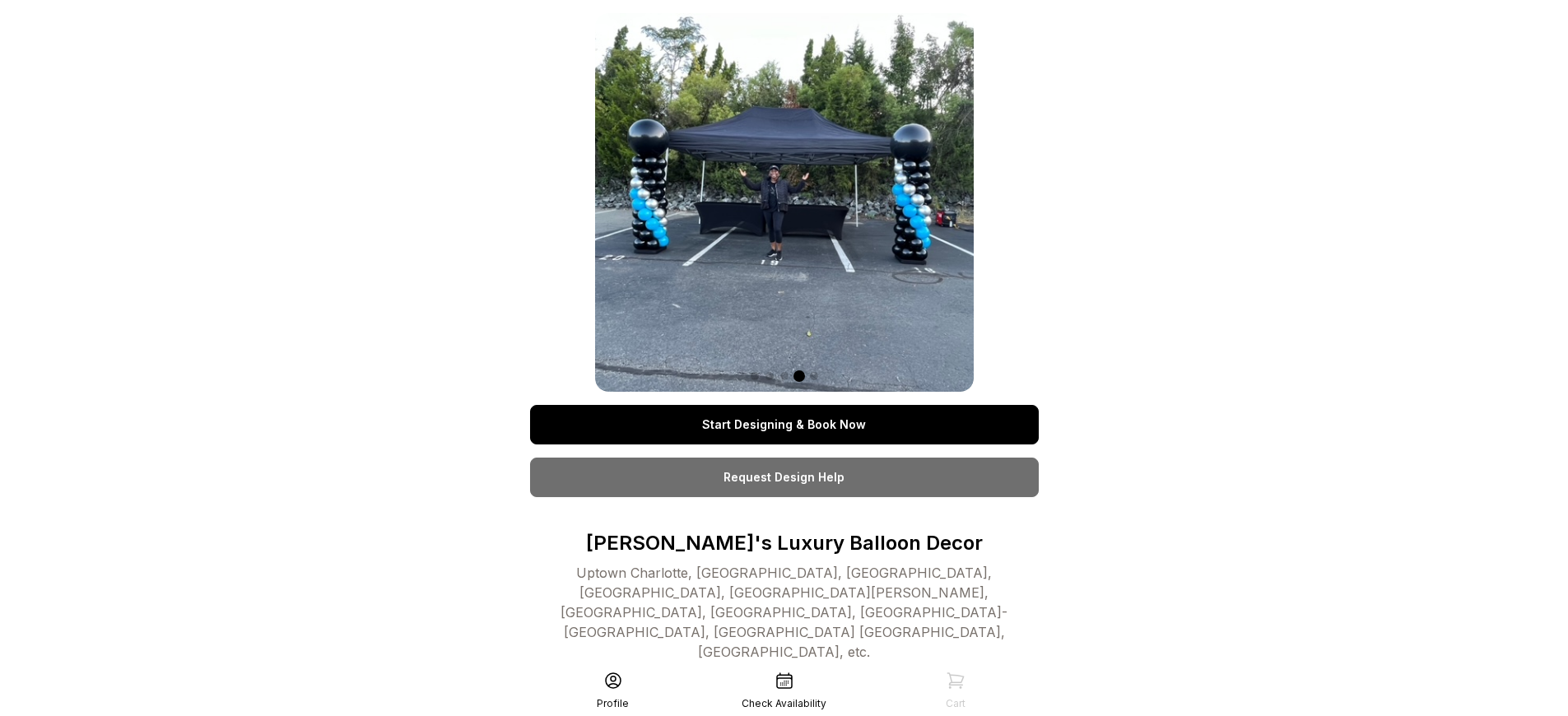
click at [783, 425] on link "Start Designing & Book Now" at bounding box center [784, 425] width 508 height 40
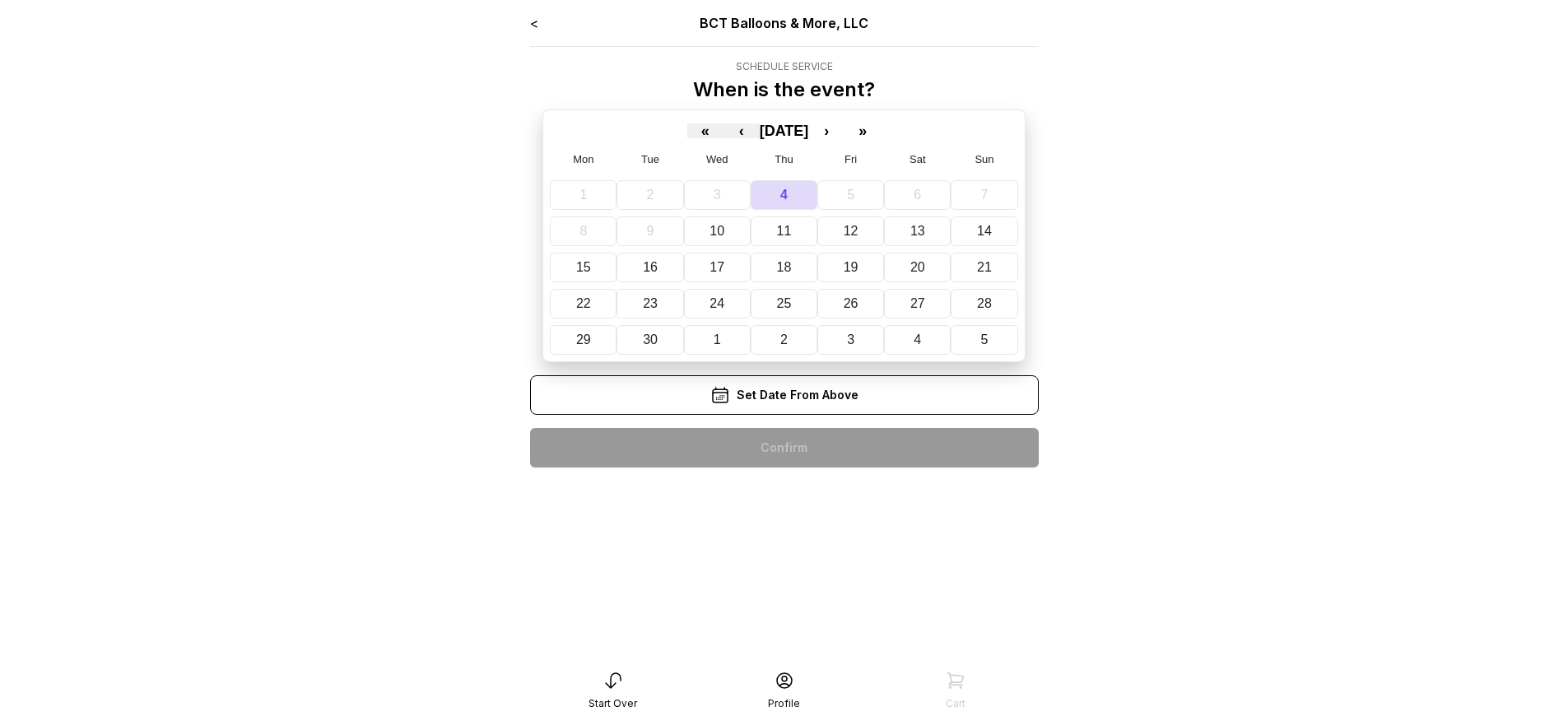
click at [783, 448] on div "< BCT Balloons & More, LLC Schedule Service When is the event? « ‹ September 20…" at bounding box center [784, 247] width 508 height 468
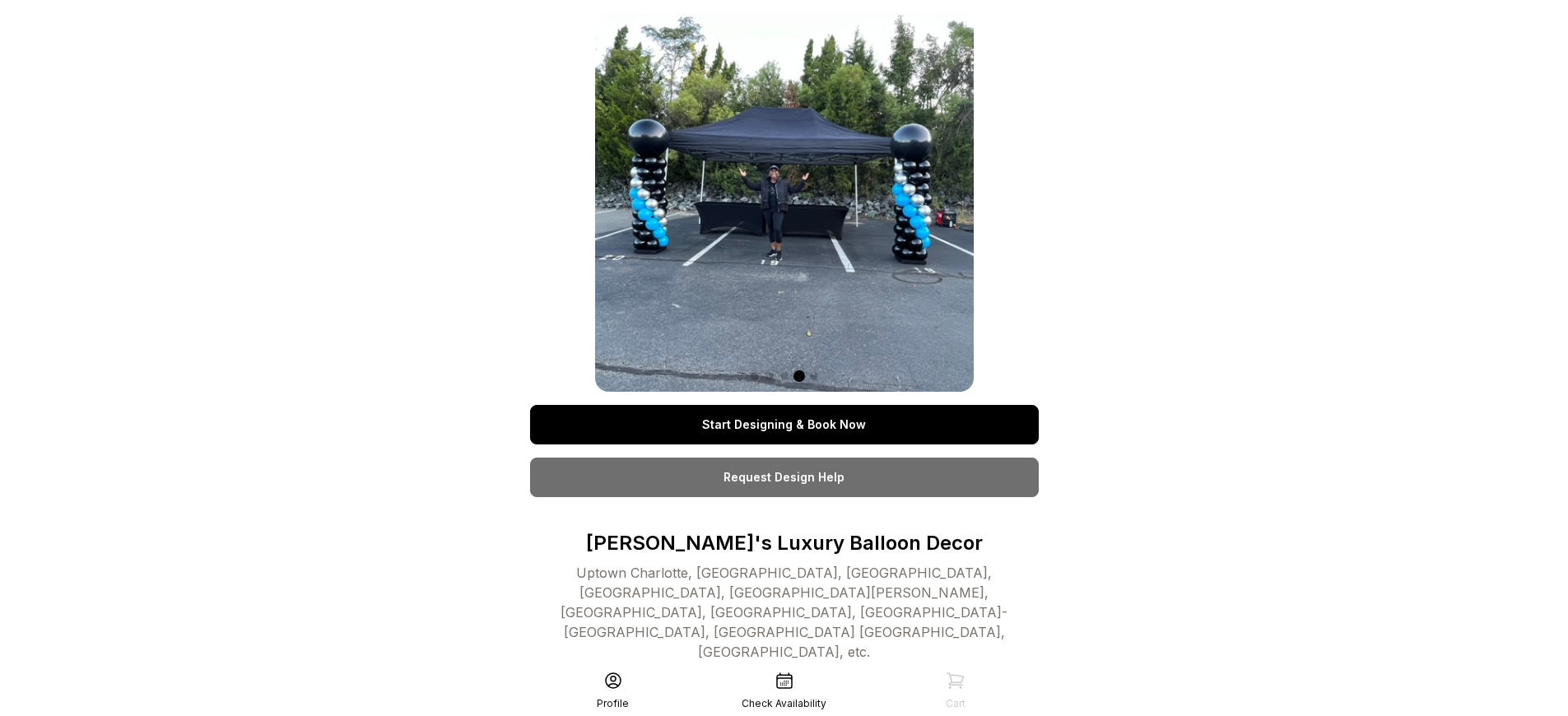
click at [783, 425] on link "Start Designing & Book Now" at bounding box center [784, 425] width 508 height 40
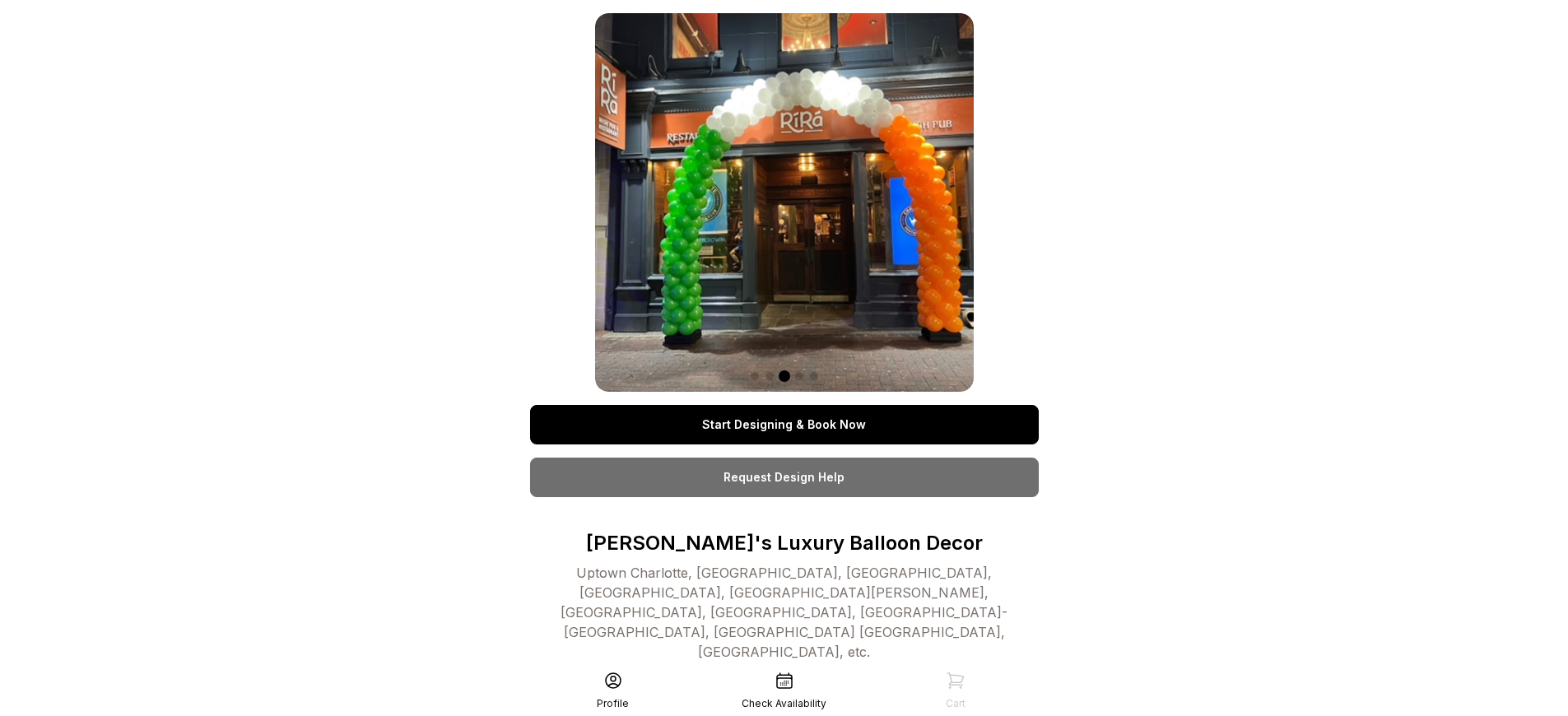
click at [783, 425] on link "Start Designing & Book Now" at bounding box center [784, 425] width 508 height 40
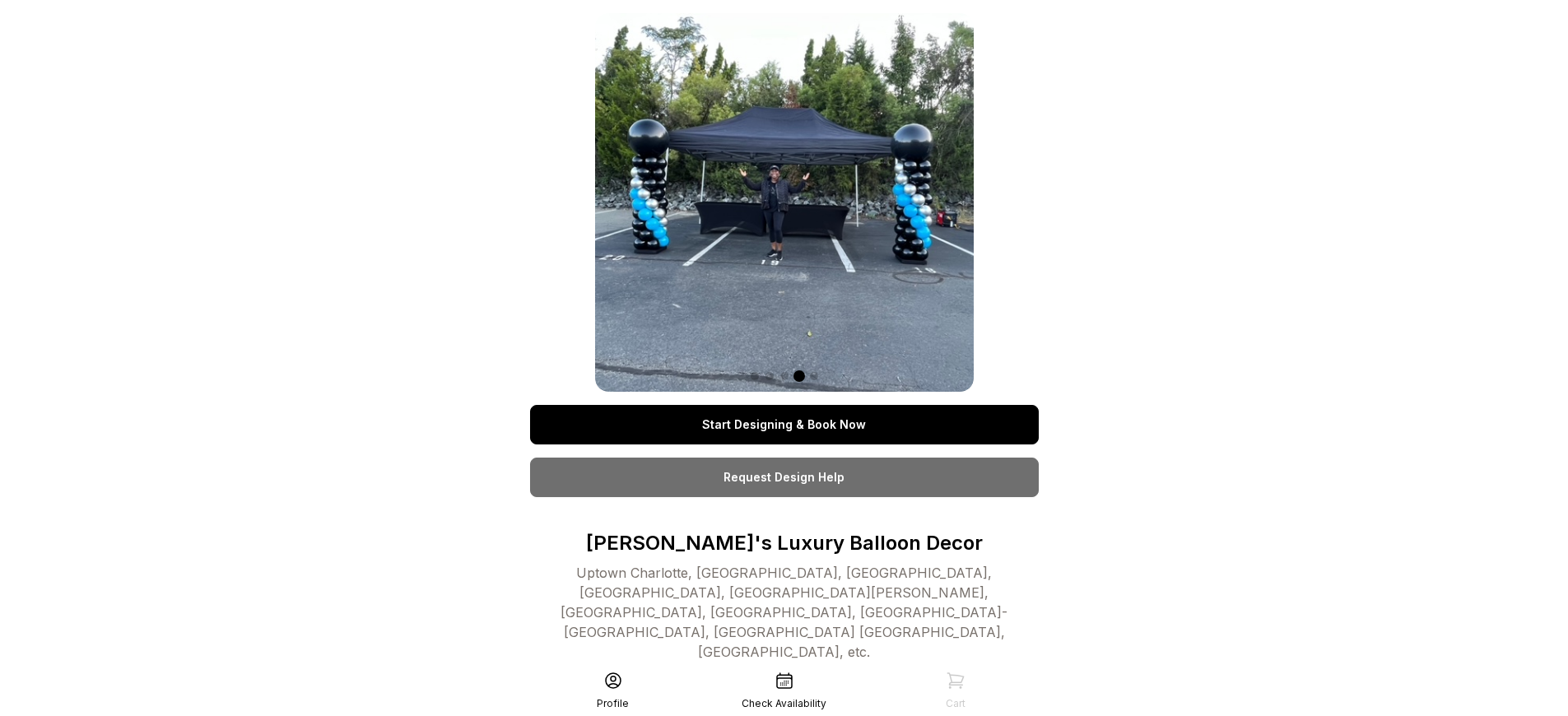
click at [783, 425] on link "Start Designing & Book Now" at bounding box center [784, 425] width 508 height 40
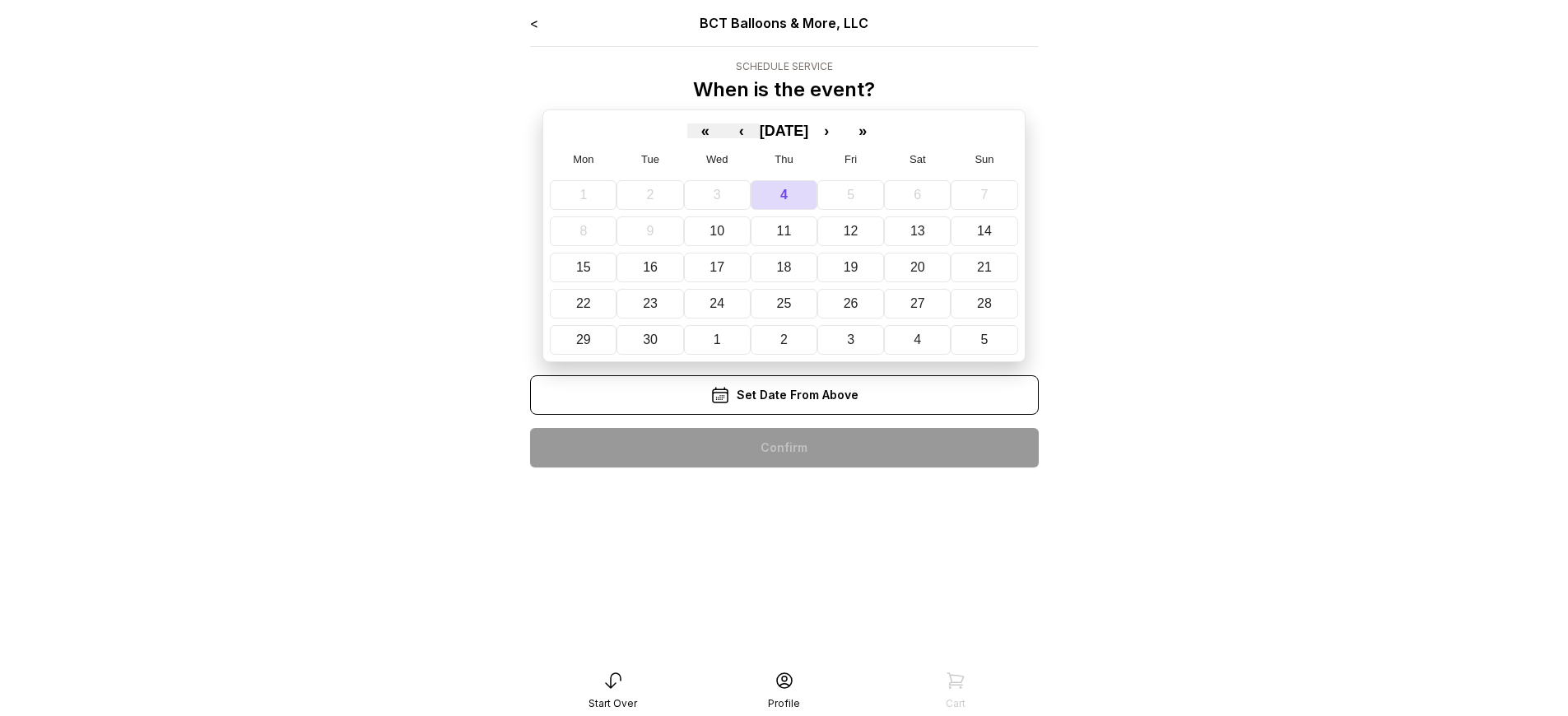
click at [783, 448] on div "< BCT Balloons & More, LLC Schedule Service When is the event? « ‹ [DATE] › » M…" at bounding box center [784, 247] width 508 height 468
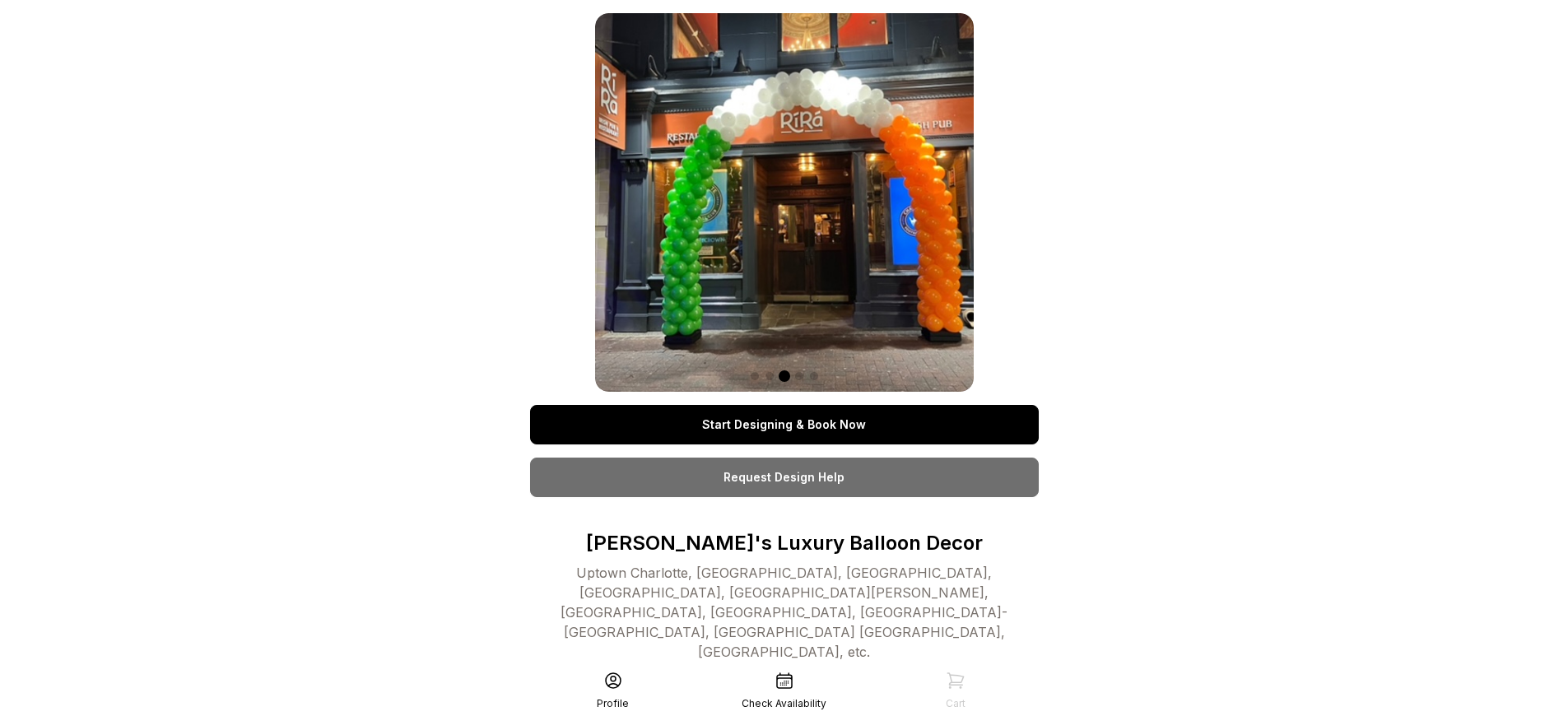
click at [783, 425] on link "Start Designing & Book Now" at bounding box center [784, 425] width 508 height 40
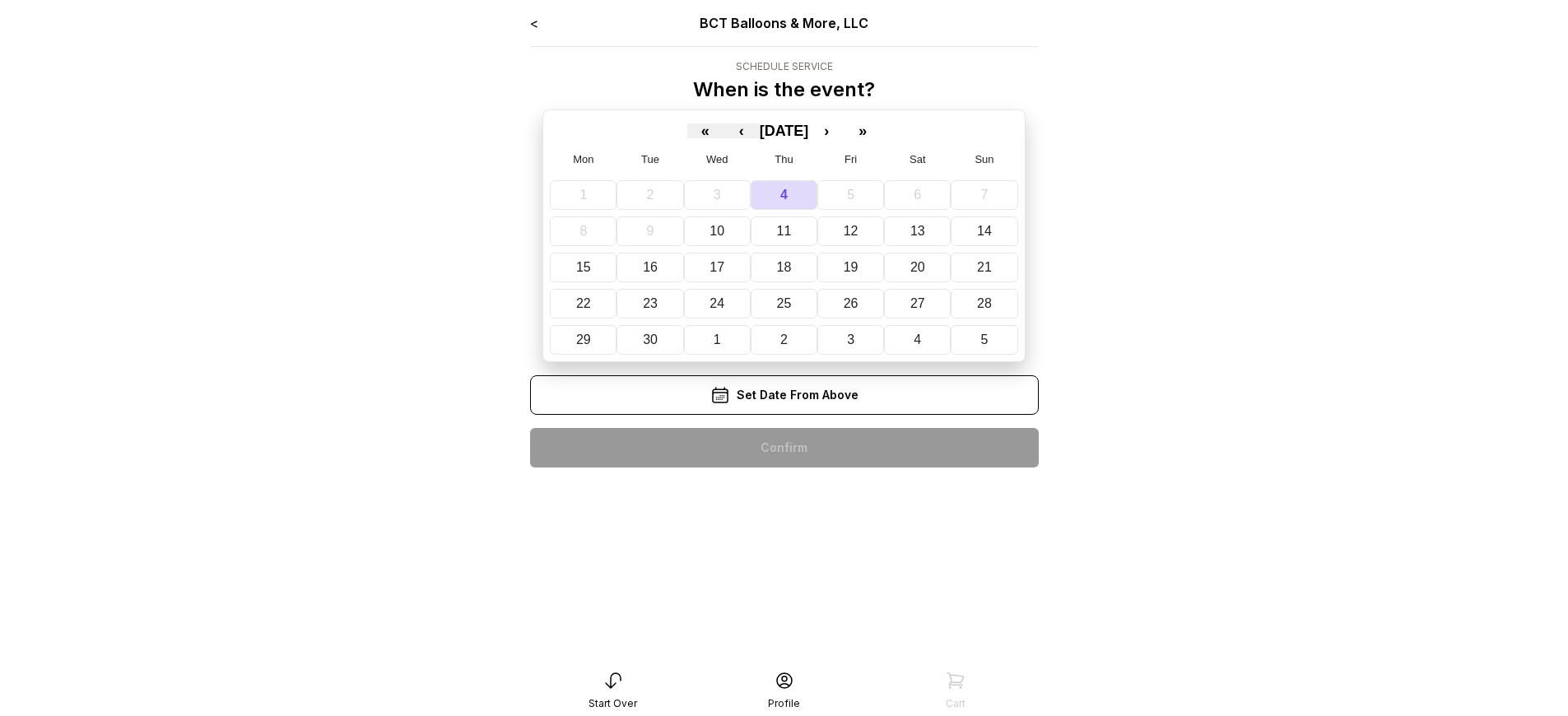
click at [783, 448] on div "< BCT Balloons & More, LLC Schedule Service When is the event? « ‹ [DATE] › » M…" at bounding box center [784, 247] width 508 height 468
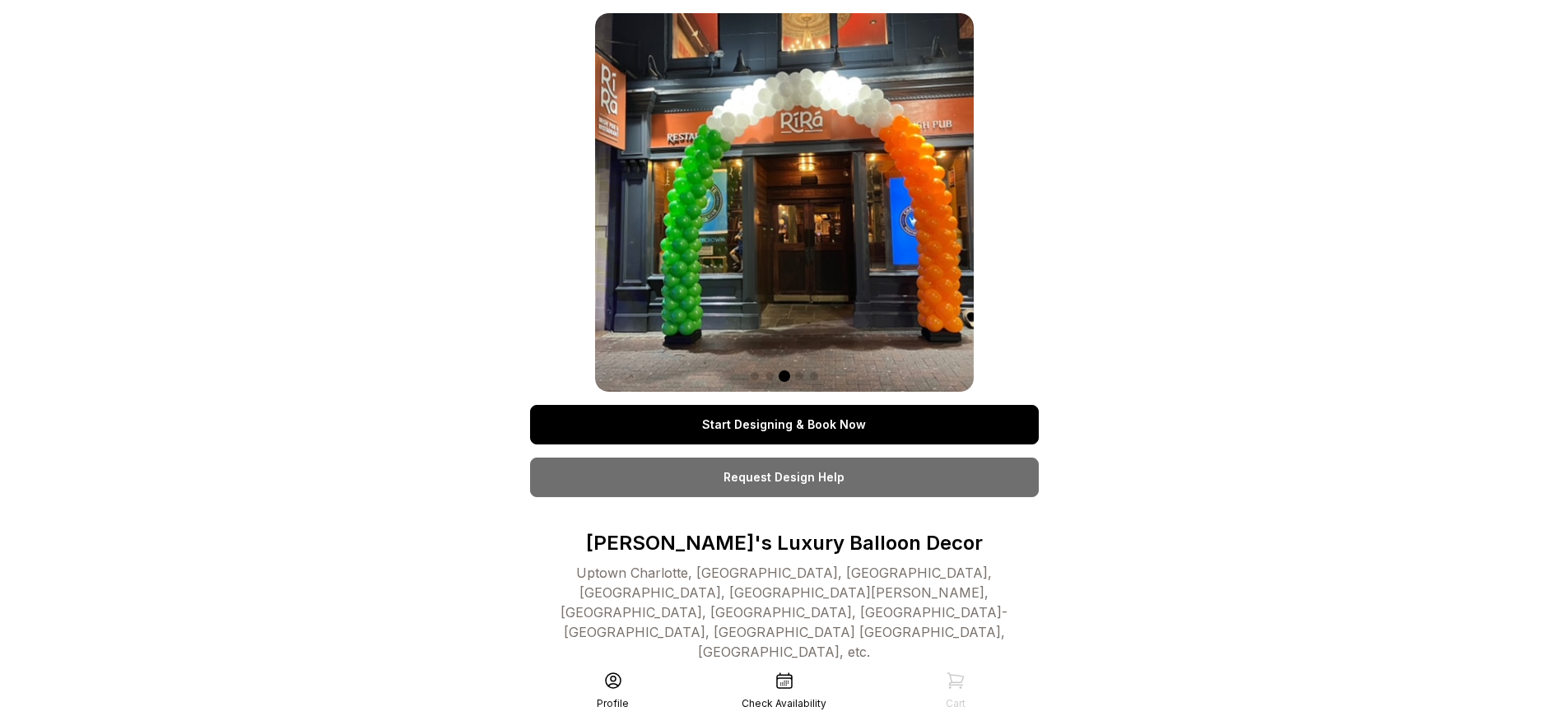
click at [783, 425] on link "Start Designing & Book Now" at bounding box center [784, 425] width 508 height 40
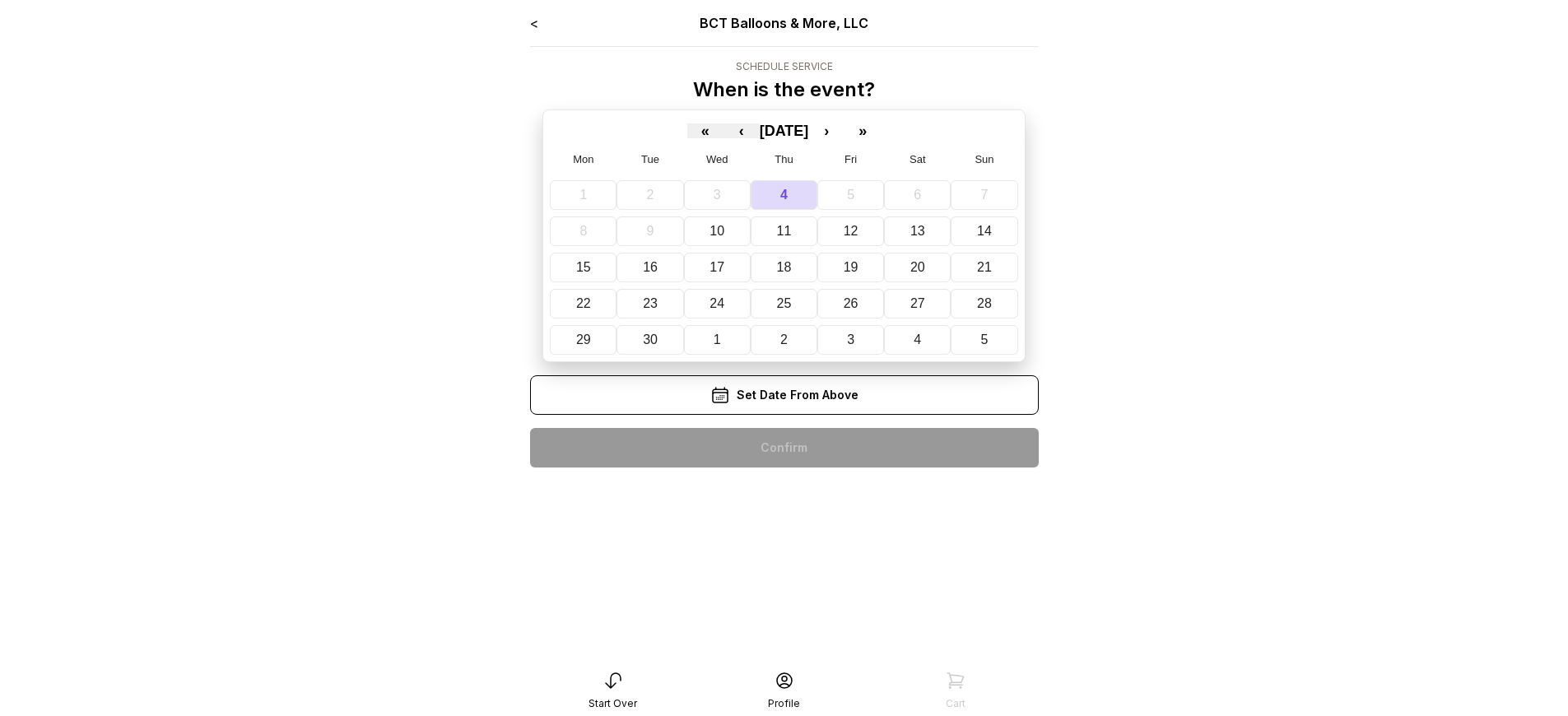
click at [783, 448] on div "< BCT Balloons & More, LLC Schedule Service When is the event? « ‹ [DATE] › » M…" at bounding box center [784, 247] width 508 height 468
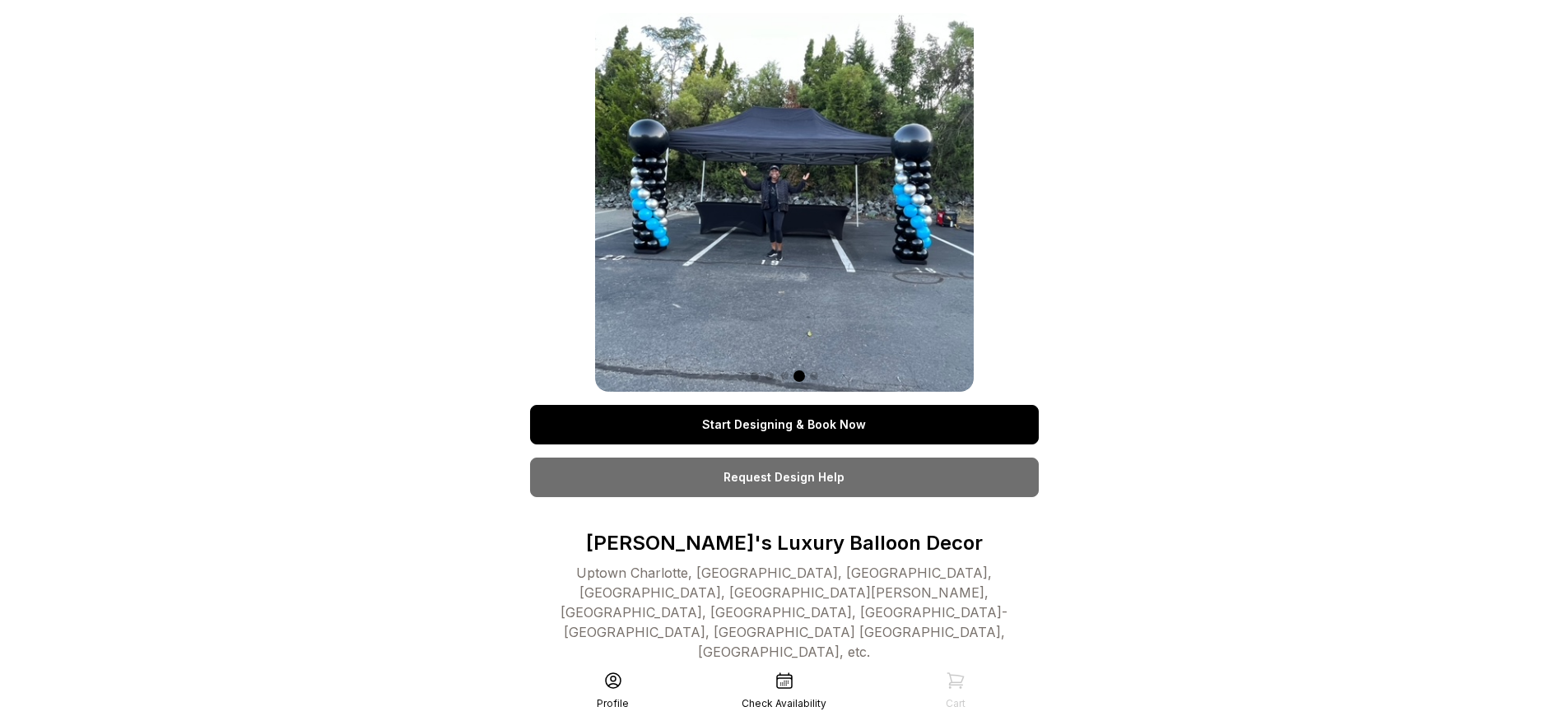
click at [783, 425] on link "Start Designing & Book Now" at bounding box center [784, 425] width 508 height 40
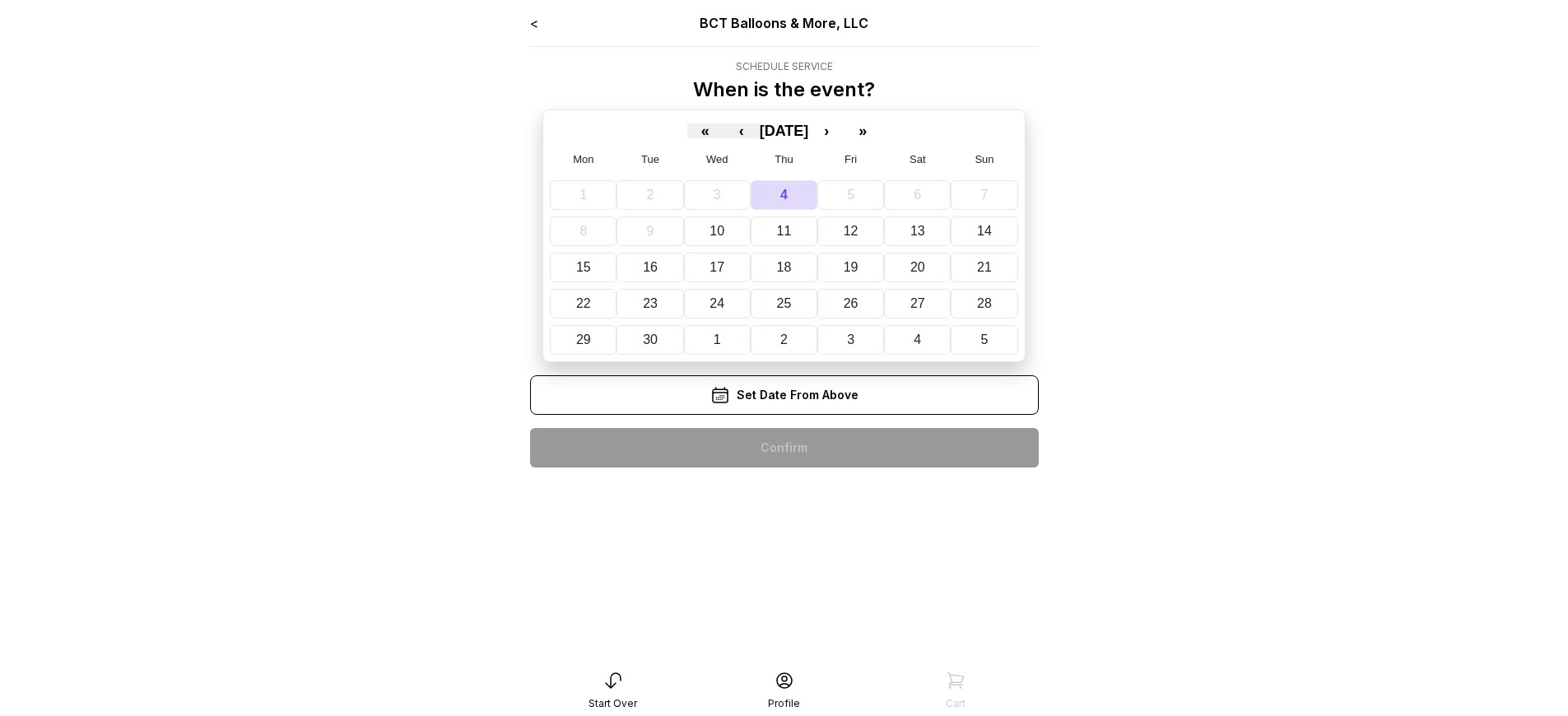
click at [783, 448] on div "< BCT Balloons & More, LLC Schedule Service When is the event? « ‹ [DATE] › » M…" at bounding box center [784, 247] width 508 height 468
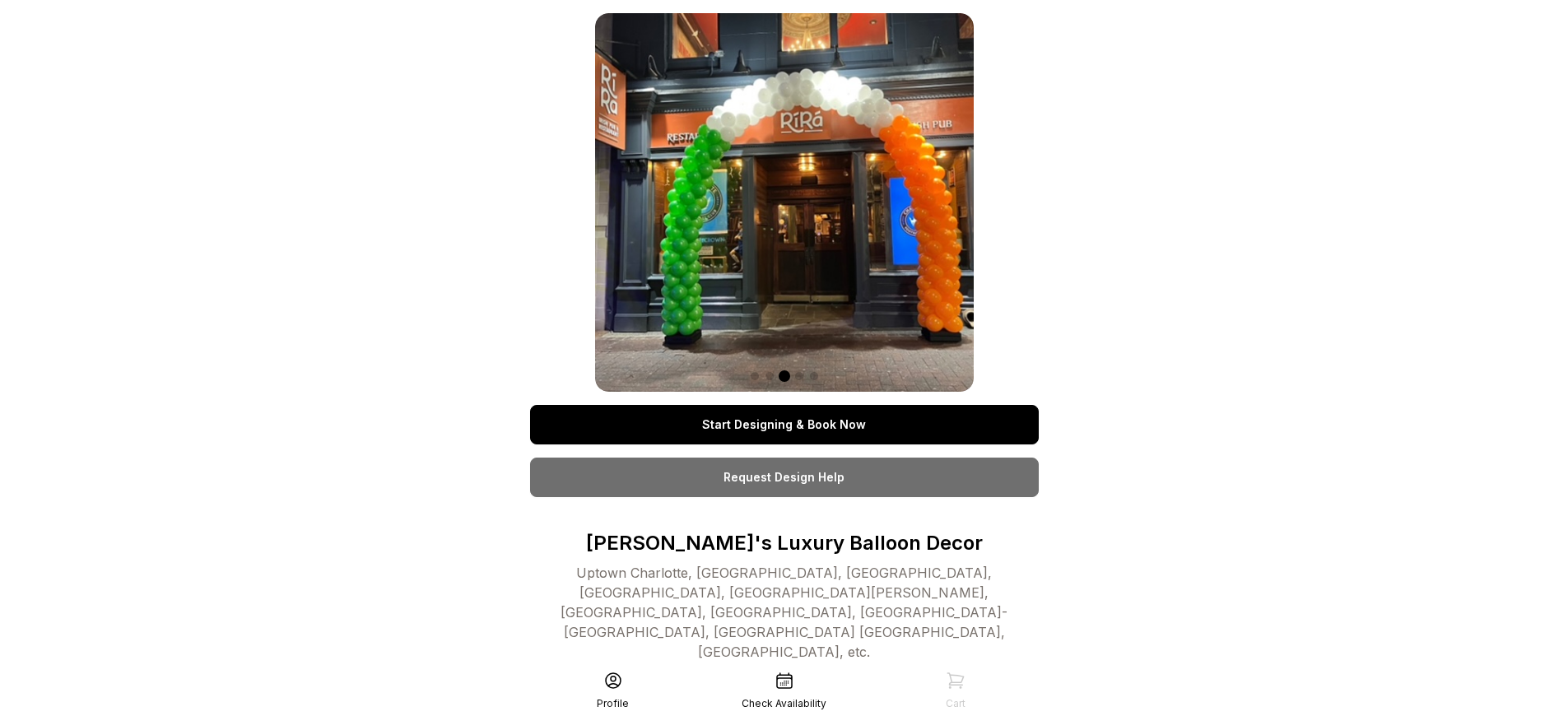
click at [783, 425] on link "Start Designing & Book Now" at bounding box center [784, 425] width 508 height 40
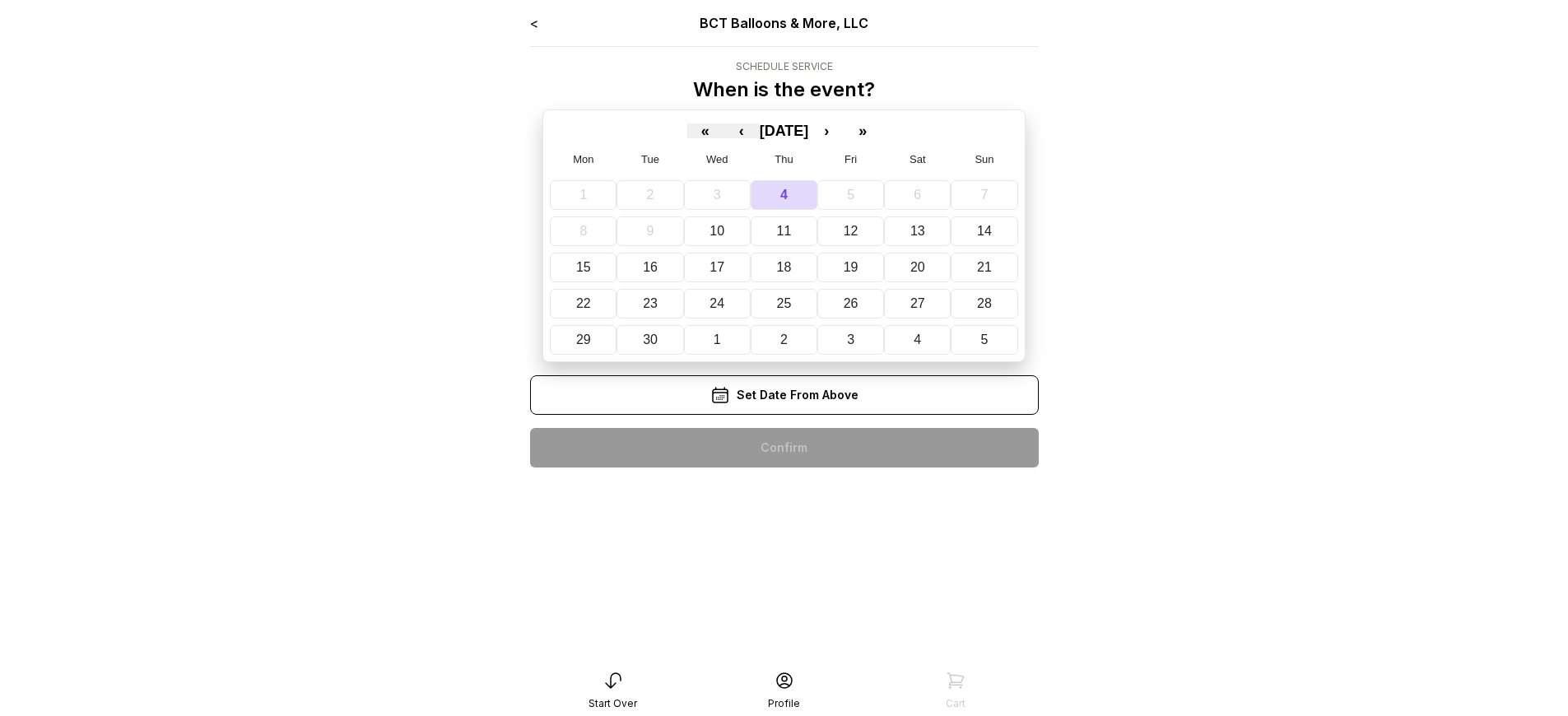
click at [783, 448] on div "< BCT Balloons & More, LLC Schedule Service When is the event? « ‹ [DATE] › » M…" at bounding box center [784, 247] width 508 height 468
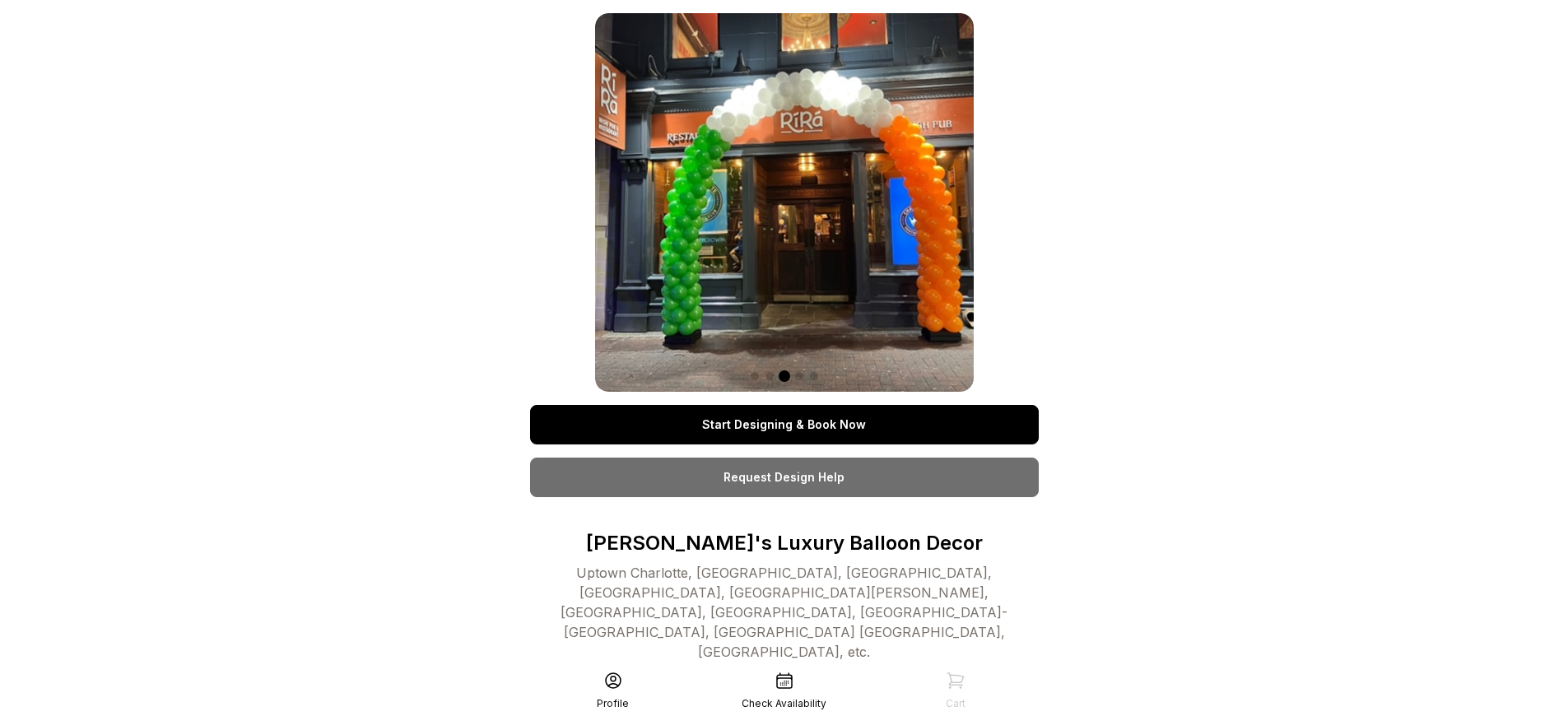
click at [783, 425] on link "Start Designing & Book Now" at bounding box center [784, 425] width 508 height 40
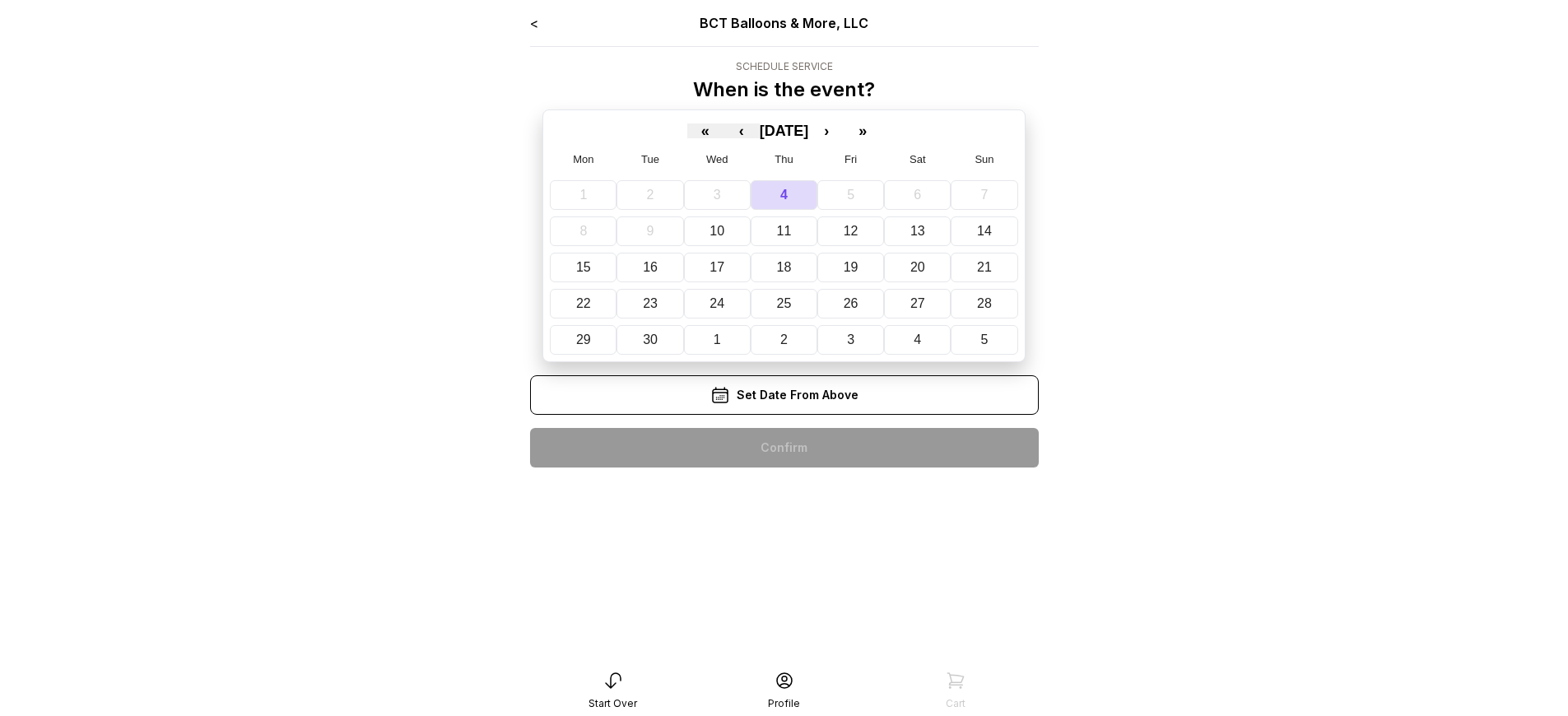
click at [783, 448] on div "< BCT Balloons & More, LLC Schedule Service When is the event? « ‹ [DATE] › » M…" at bounding box center [784, 247] width 508 height 468
